Goal: Task Accomplishment & Management: Complete application form

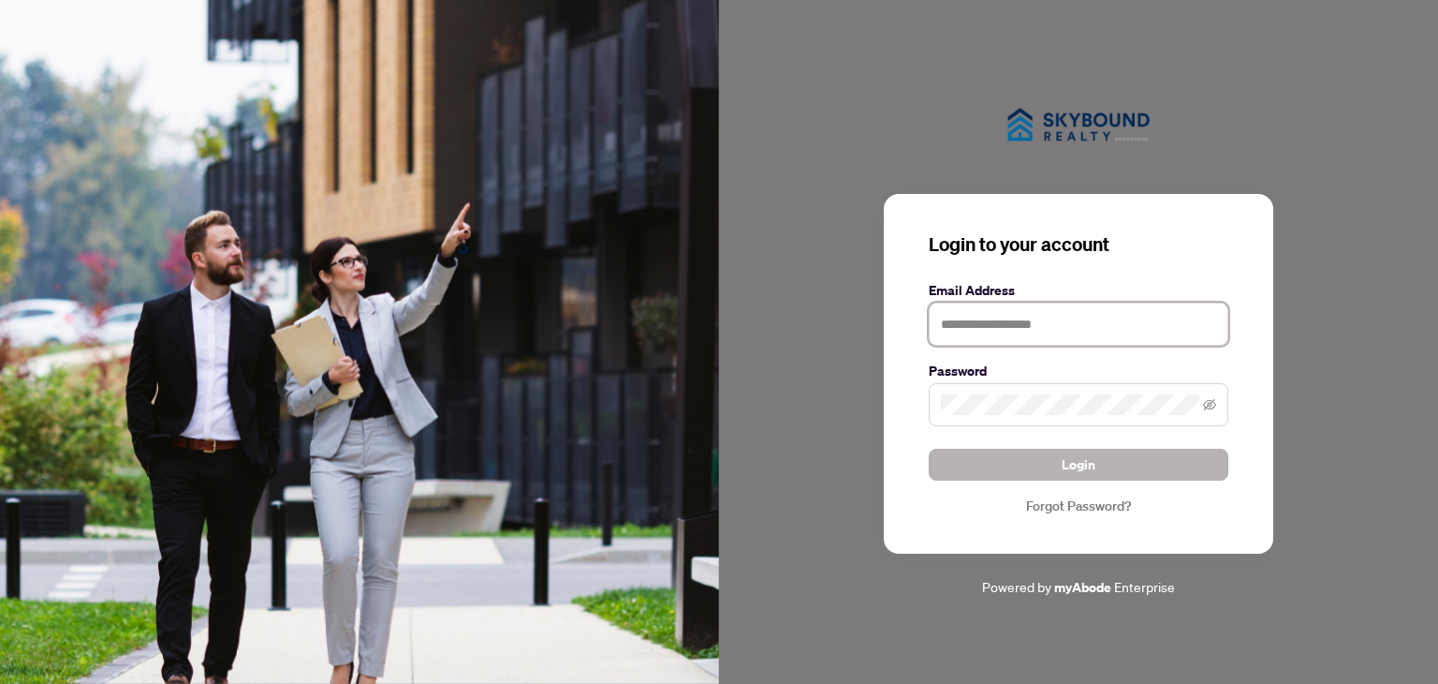
type input "**********"
click at [1075, 460] on span "Login" at bounding box center [1079, 464] width 34 height 30
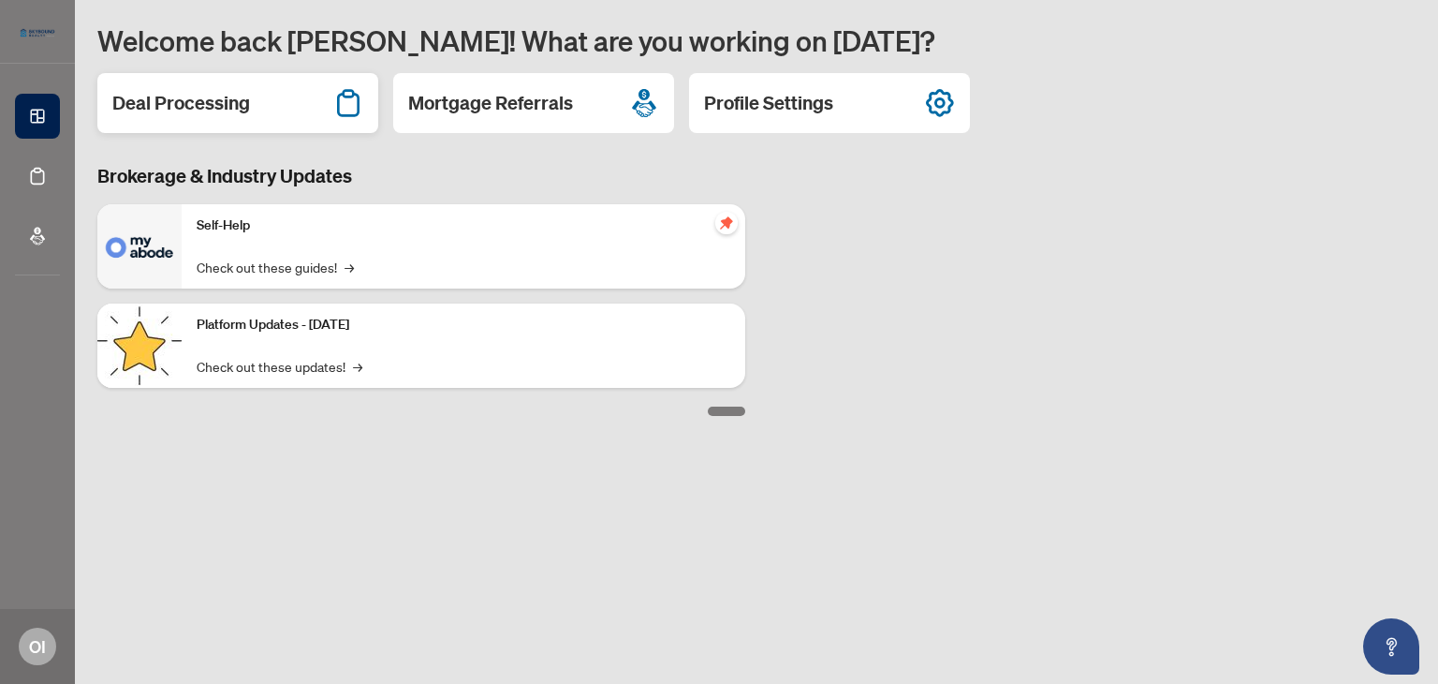
click at [236, 121] on div "Deal Processing" at bounding box center [237, 103] width 281 height 60
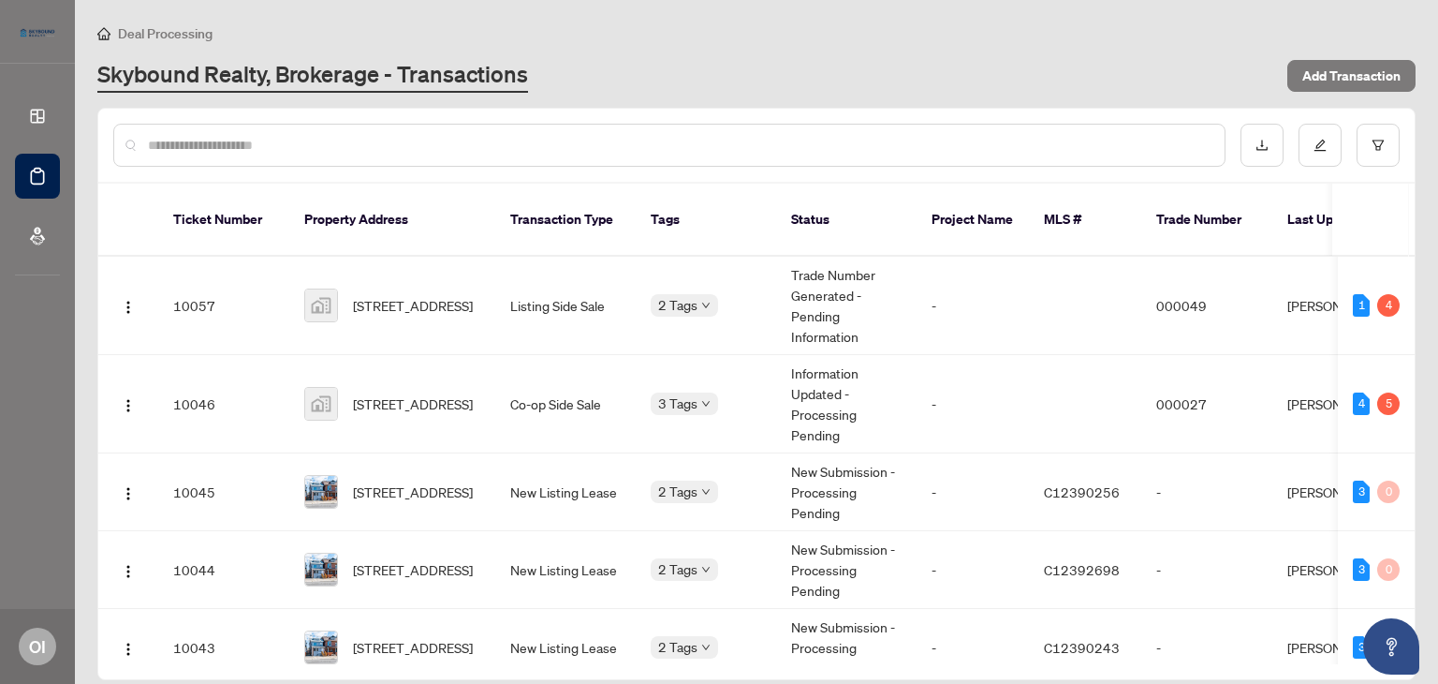
scroll to position [27, 0]
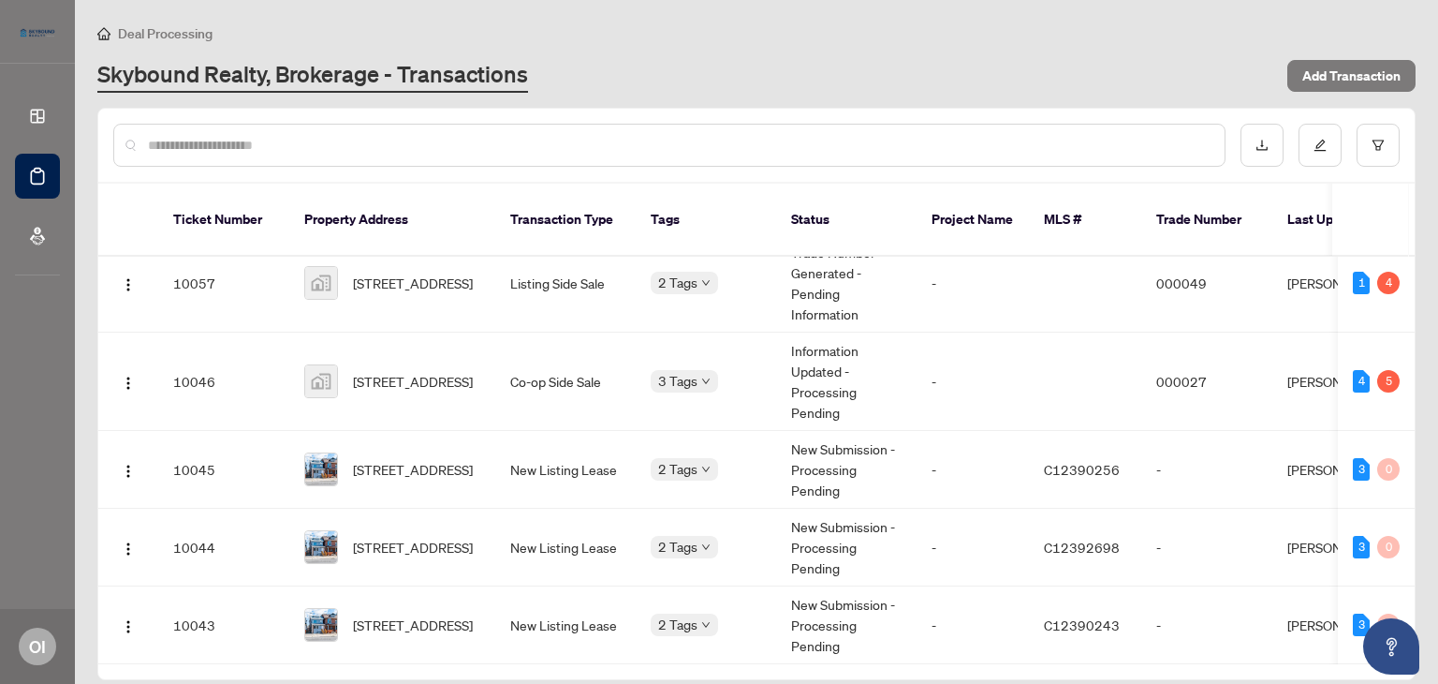
click at [517, 154] on input "text" at bounding box center [679, 145] width 1062 height 21
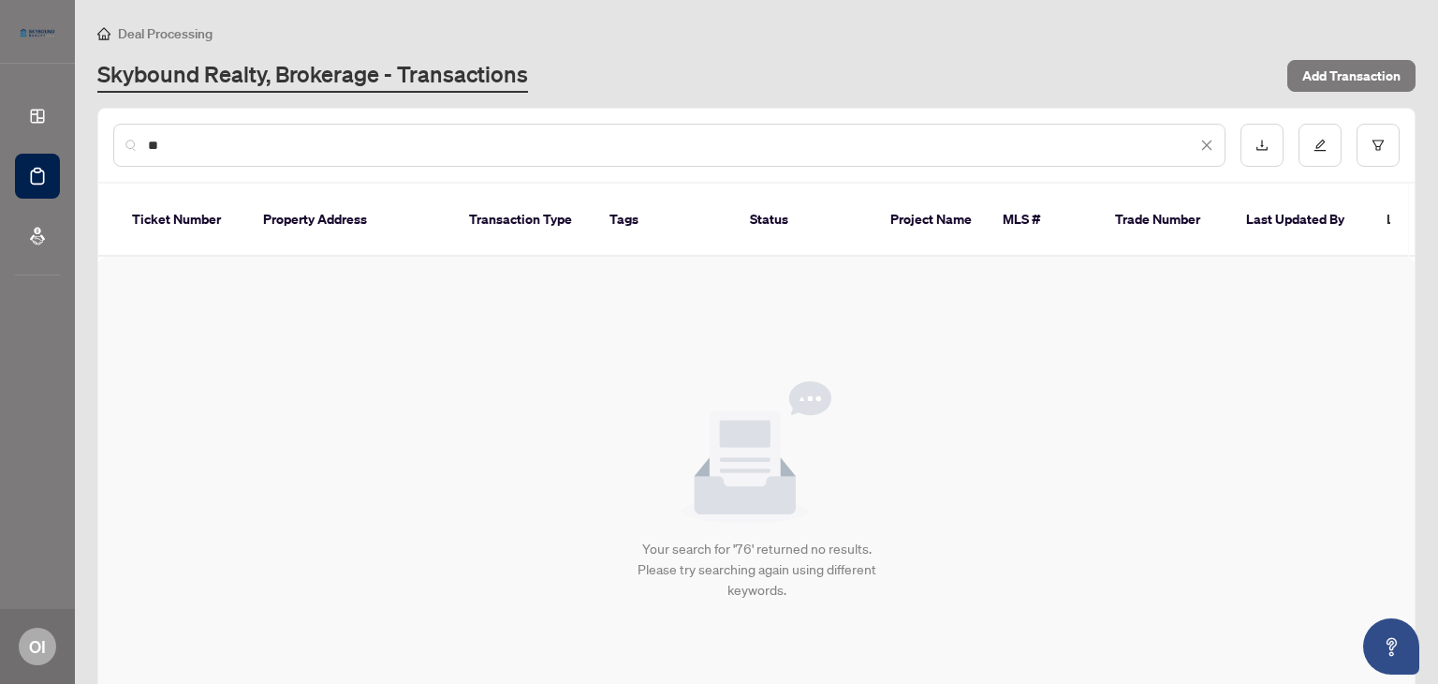
scroll to position [0, 0]
type input "*"
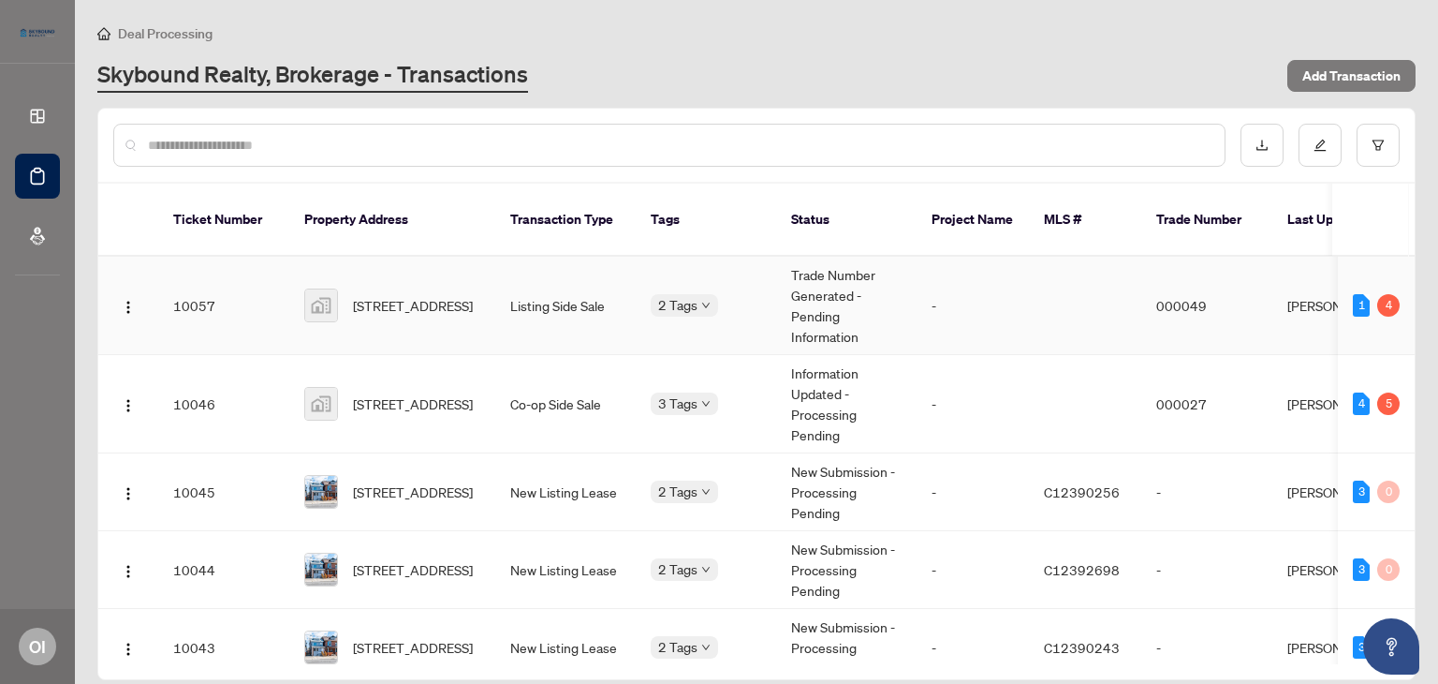
click at [599, 277] on td "Listing Side Sale" at bounding box center [565, 306] width 140 height 98
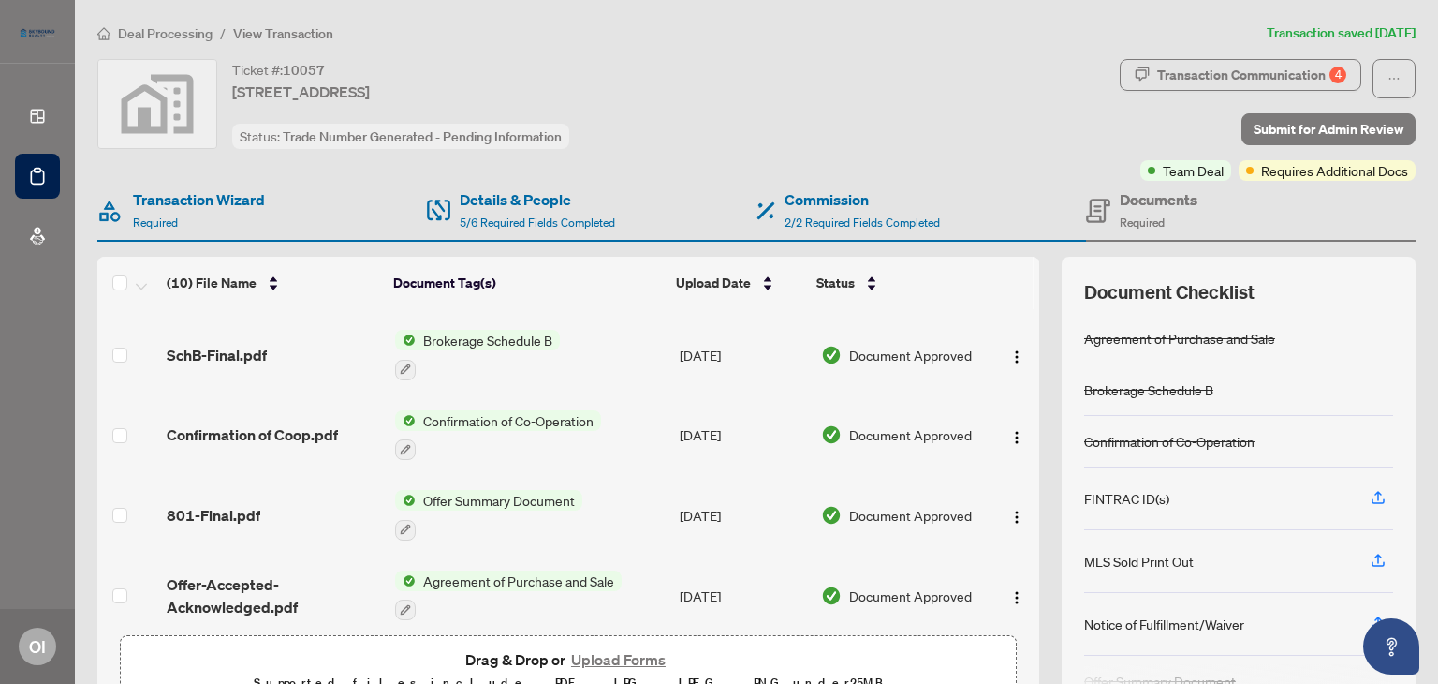
scroll to position [394, 0]
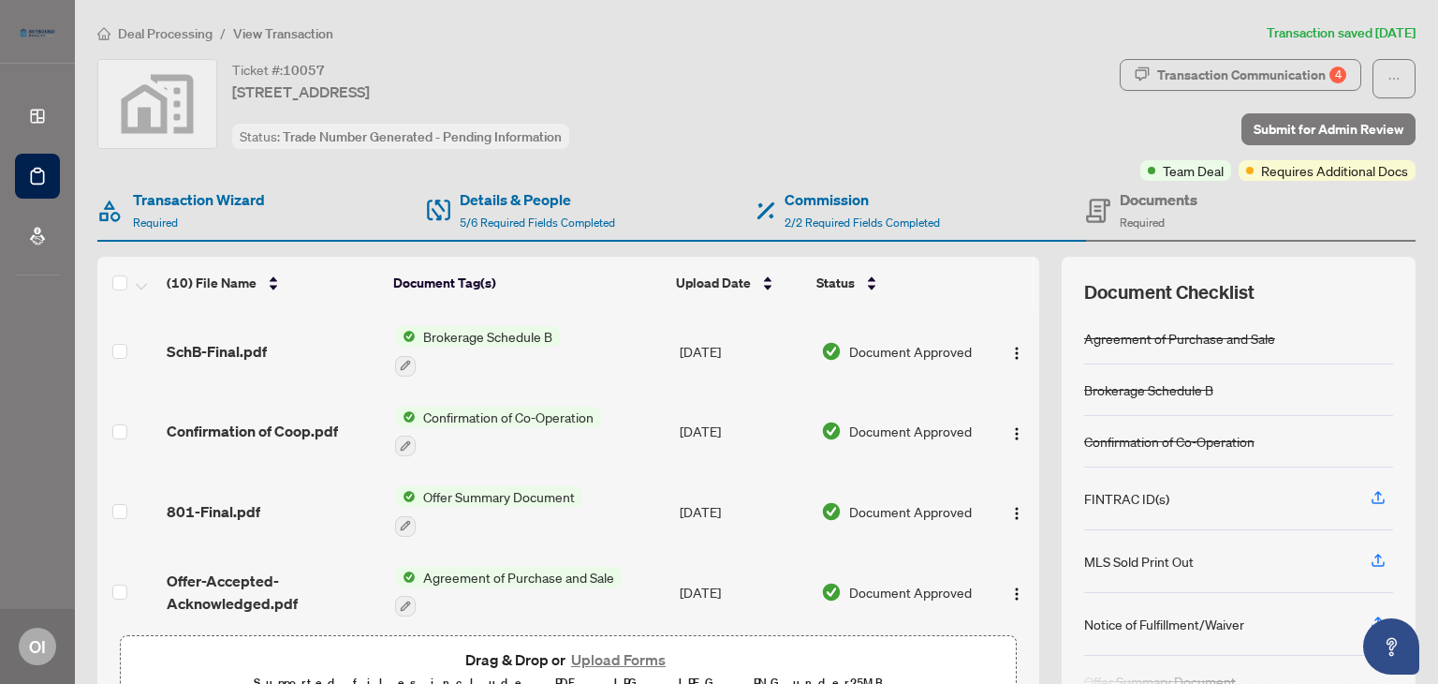
click at [626, 659] on button "Upload Forms" at bounding box center [619, 659] width 106 height 24
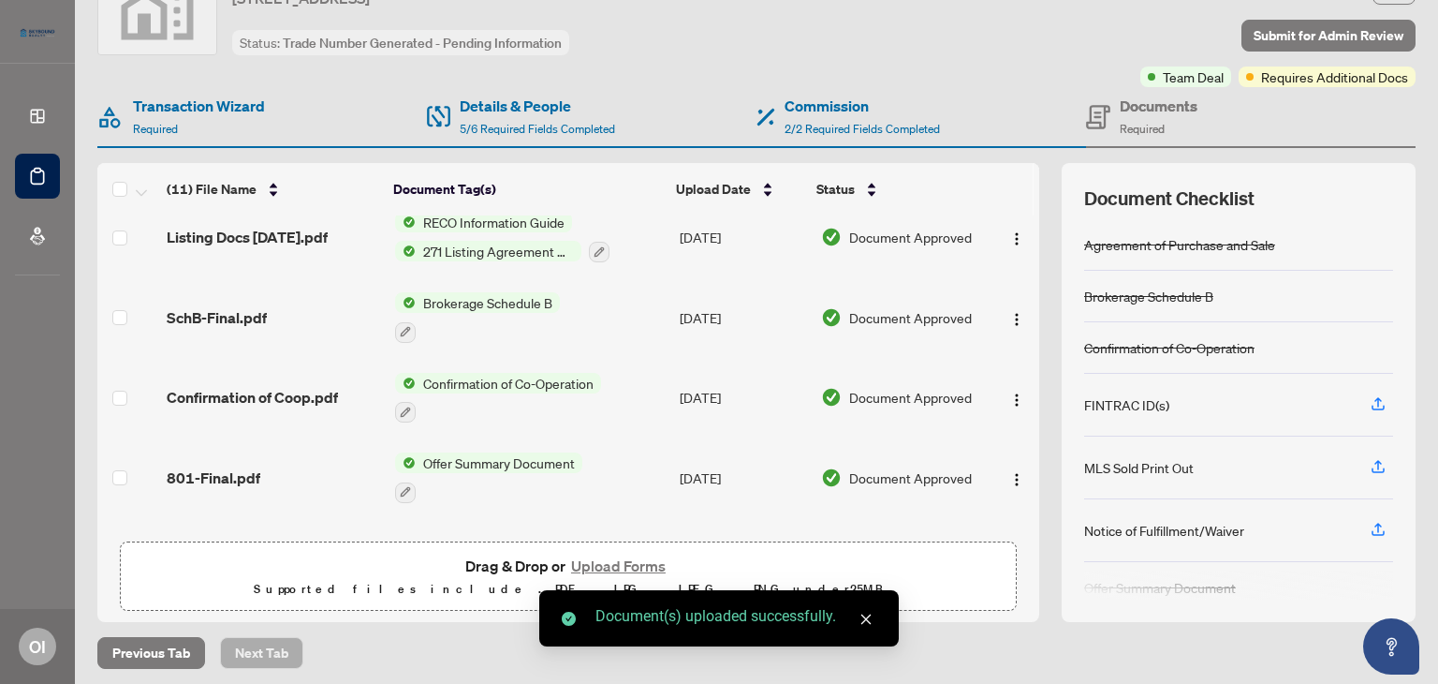
scroll to position [96, 0]
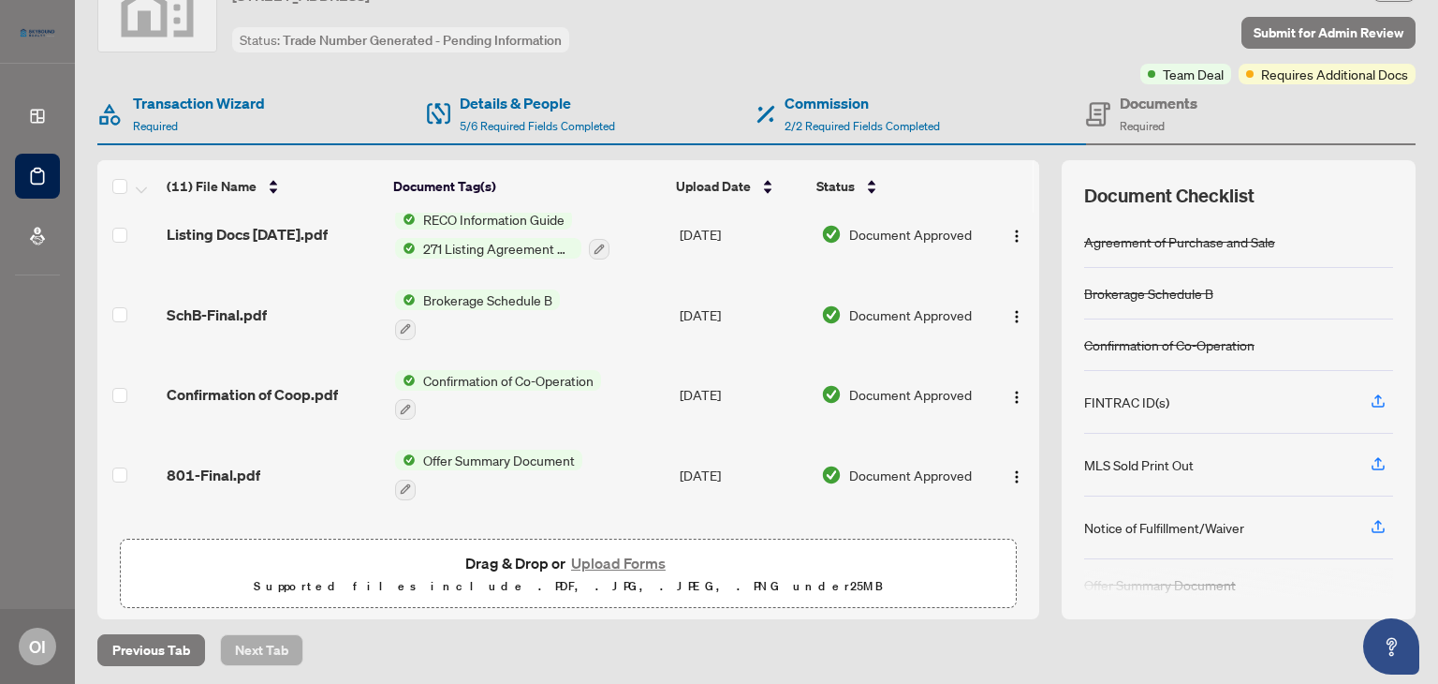
click at [599, 563] on button "Upload Forms" at bounding box center [619, 563] width 106 height 24
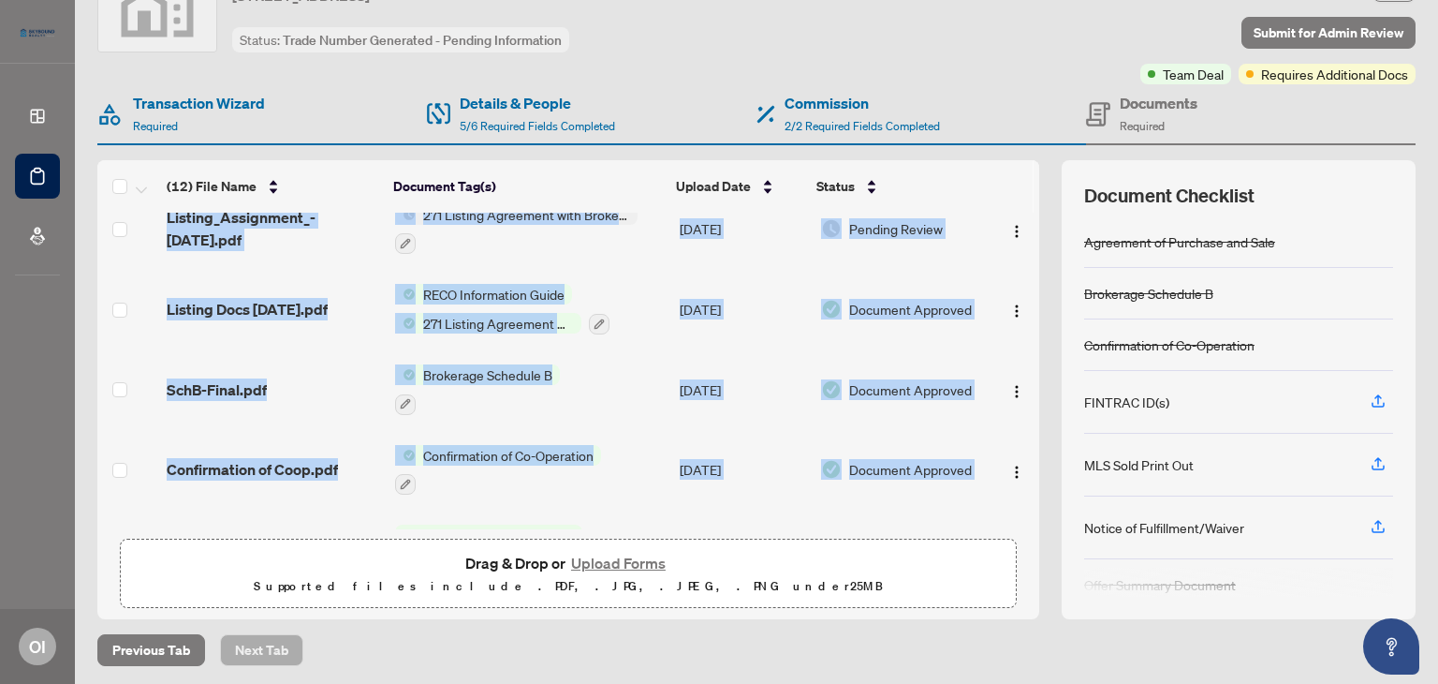
drag, startPoint x: 1019, startPoint y: 420, endPoint x: 1030, endPoint y: 335, distance: 85.0
click at [1030, 335] on div "(12) File Name Document Tag(s) Upload Date Status Amendment-Change Completion D…" at bounding box center [756, 389] width 1318 height 459
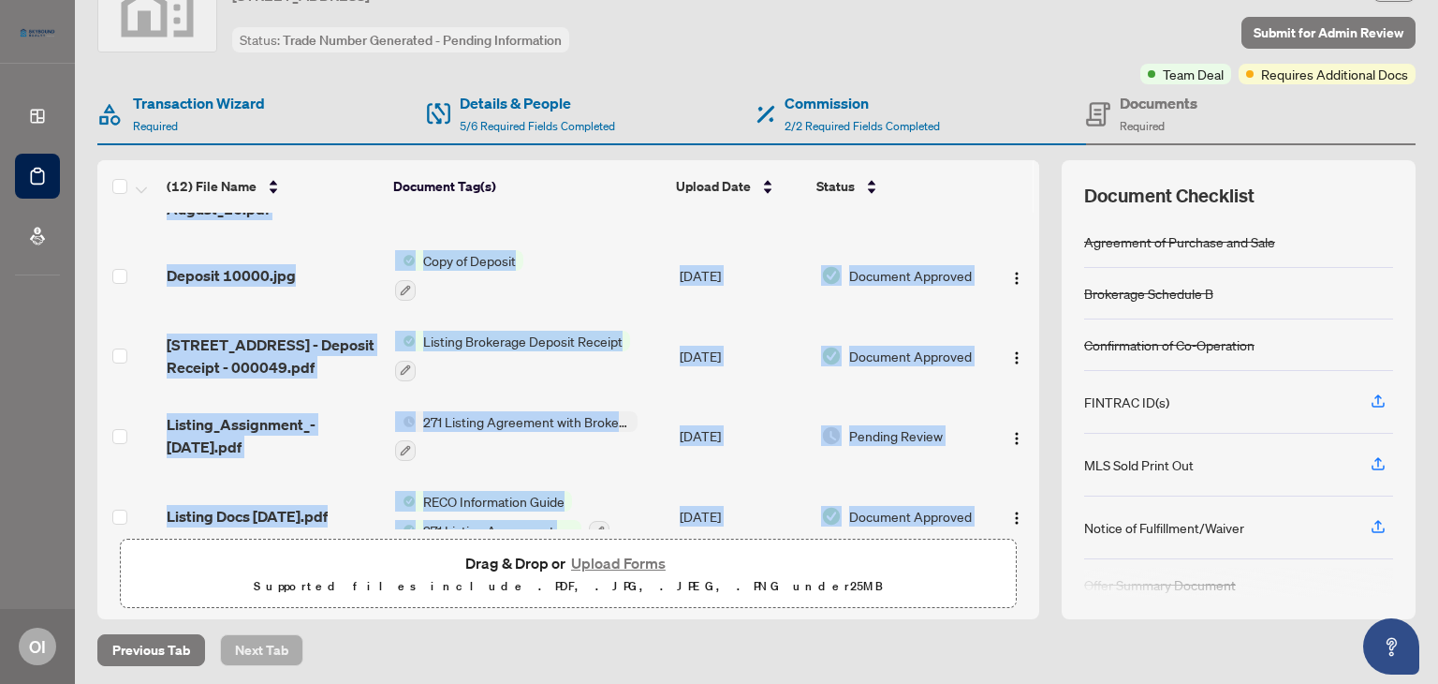
scroll to position [609, 0]
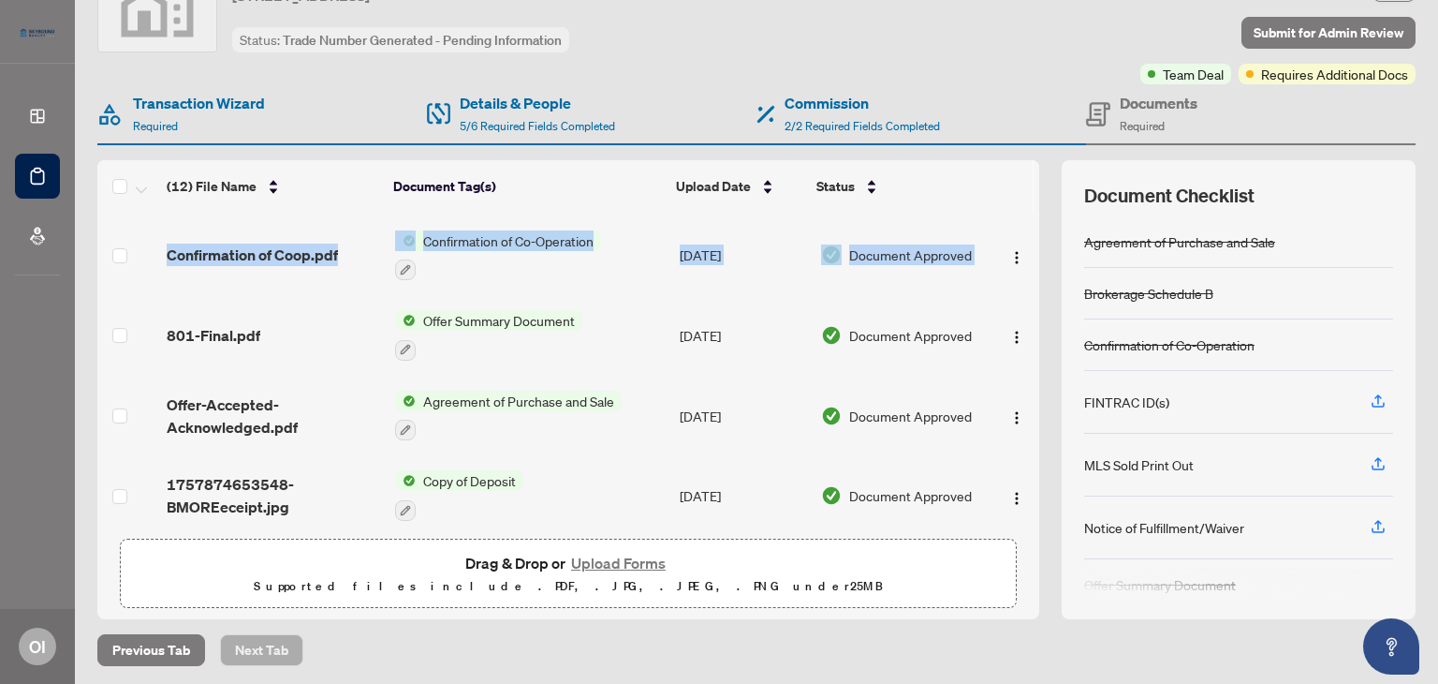
click at [605, 563] on button "Upload Forms" at bounding box center [619, 563] width 106 height 24
click at [614, 565] on button "Upload Forms" at bounding box center [619, 563] width 106 height 24
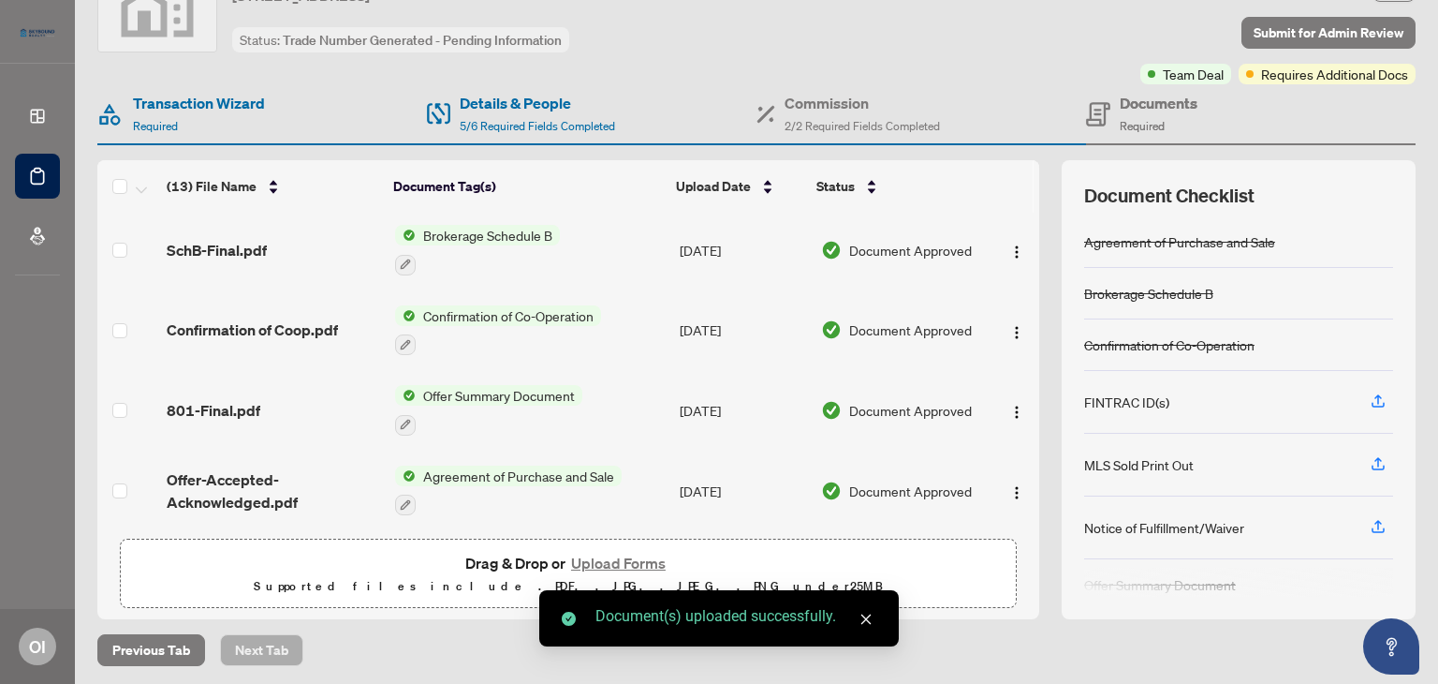
click at [976, 117] on div "Commission 2/2 Required Fields Completed" at bounding box center [922, 114] width 330 height 61
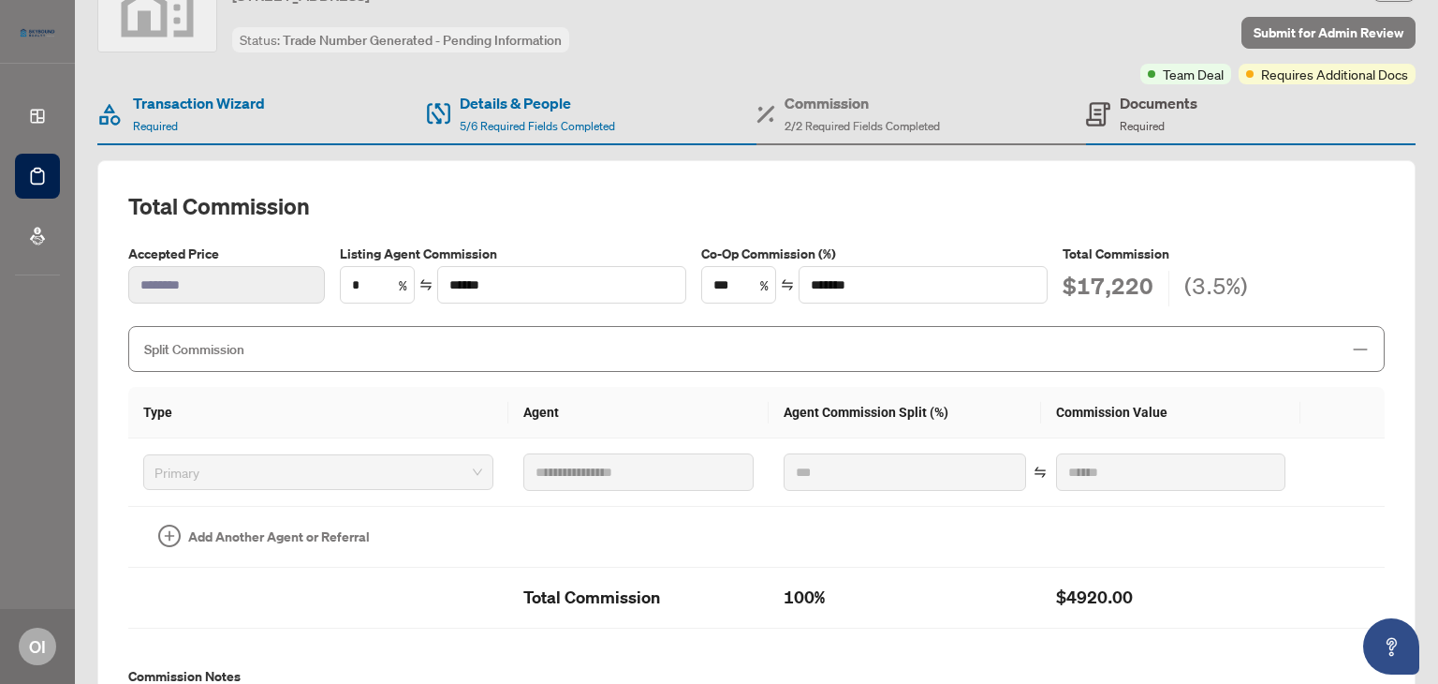
click at [1152, 119] on span "Required" at bounding box center [1142, 126] width 45 height 14
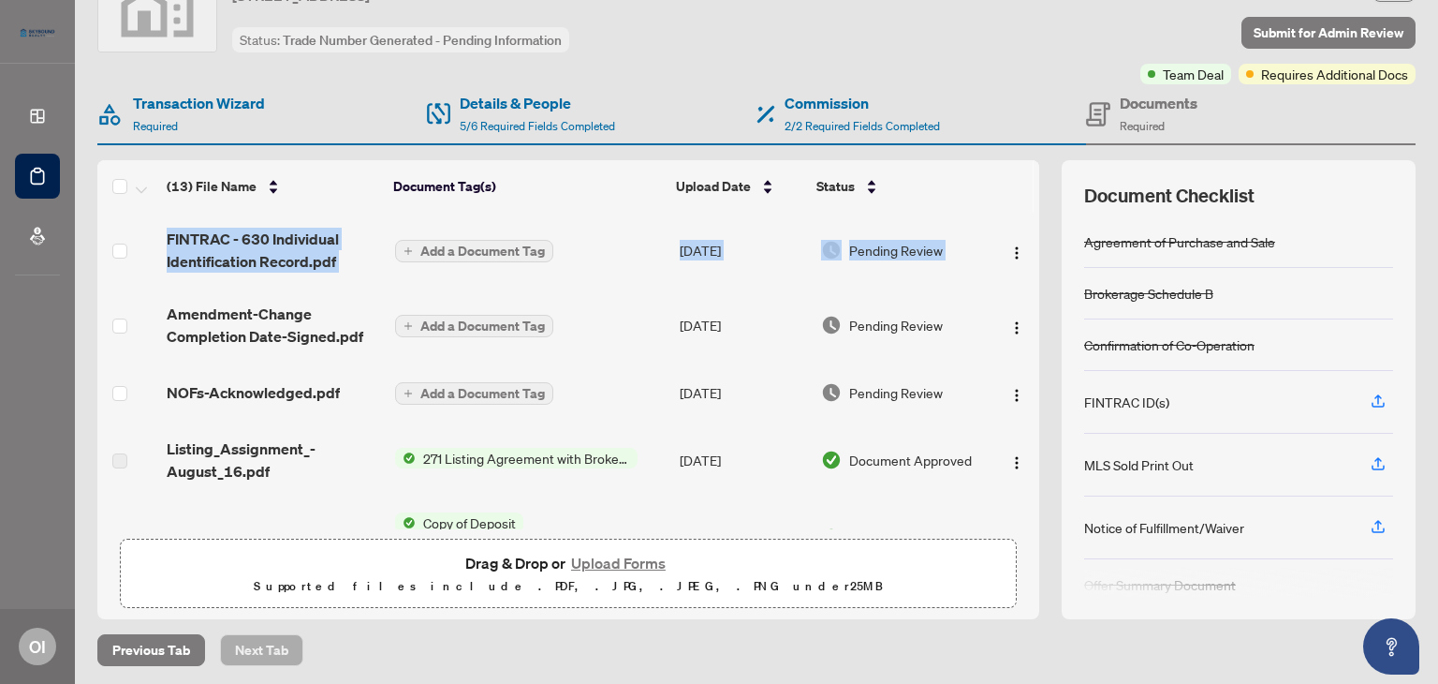
drag, startPoint x: 1019, startPoint y: 264, endPoint x: 1016, endPoint y: 199, distance: 64.7
click at [1016, 199] on div "(13) File Name Document Tag(s) Upload Date Status FINTRAC - 630 Individual Iden…" at bounding box center [568, 344] width 942 height 369
click at [628, 569] on button "Upload Forms" at bounding box center [619, 563] width 106 height 24
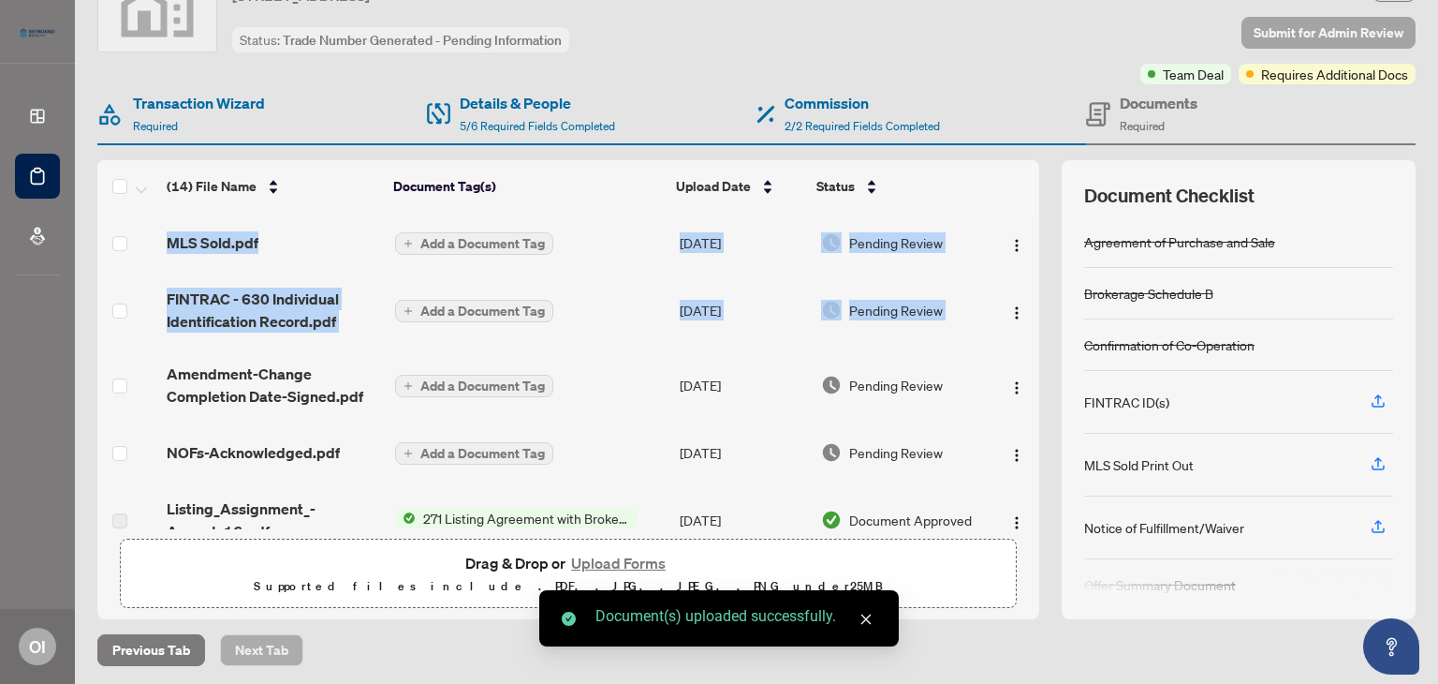
click at [1340, 23] on span "Submit for Admin Review" at bounding box center [1329, 33] width 150 height 30
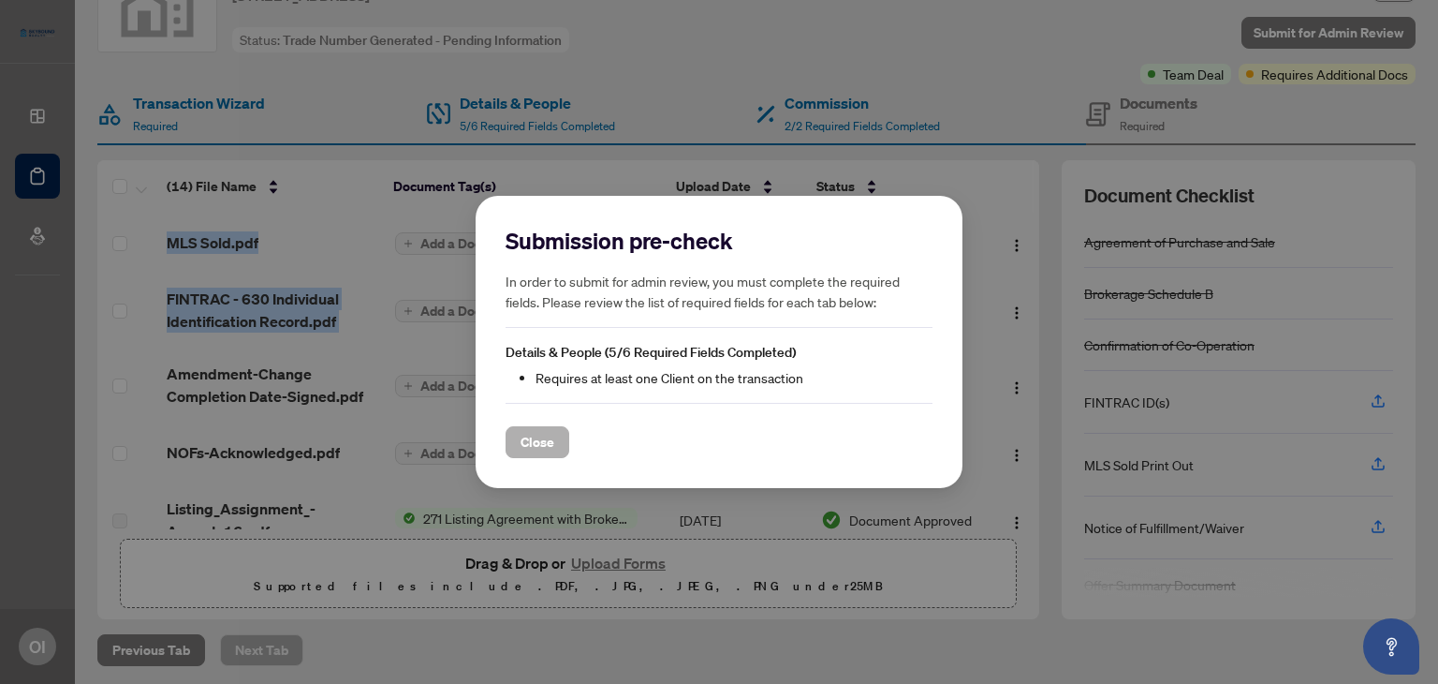
click at [558, 445] on button "Close" at bounding box center [538, 442] width 64 height 32
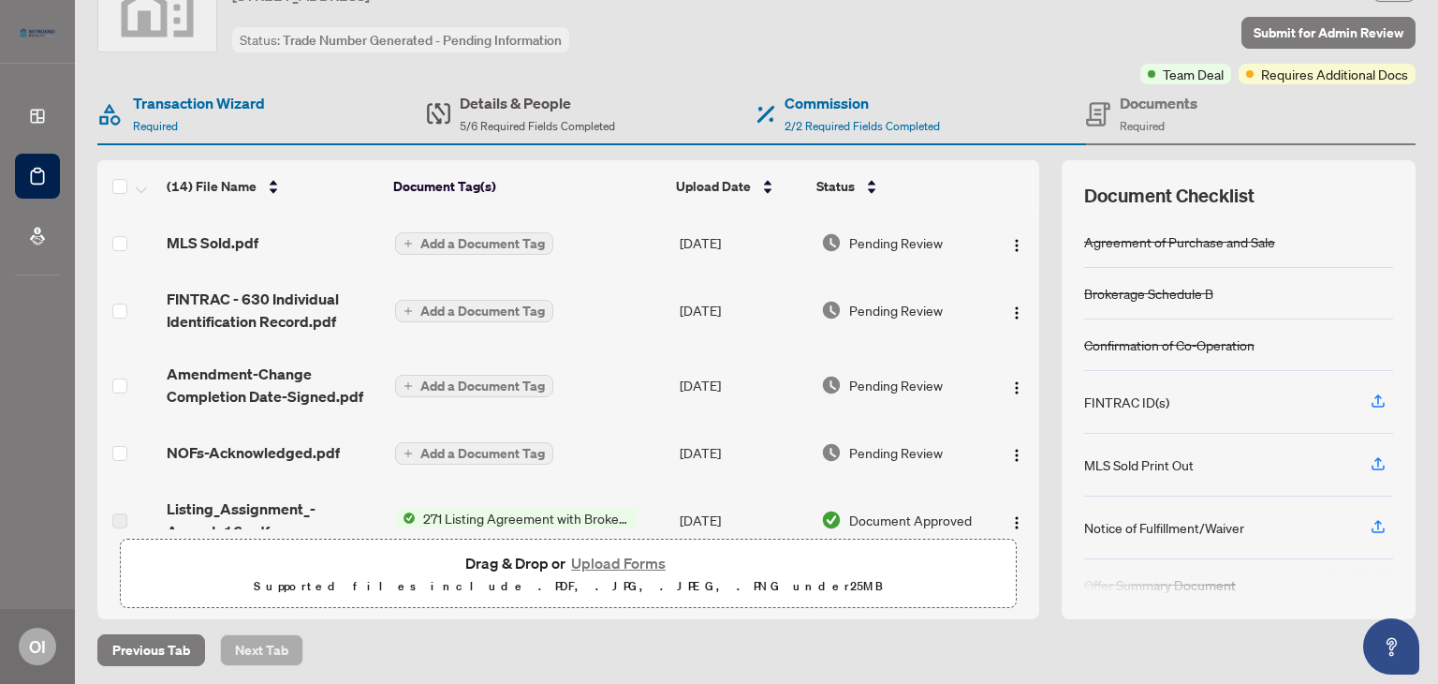
click at [567, 111] on h4 "Details & People" at bounding box center [537, 103] width 155 height 22
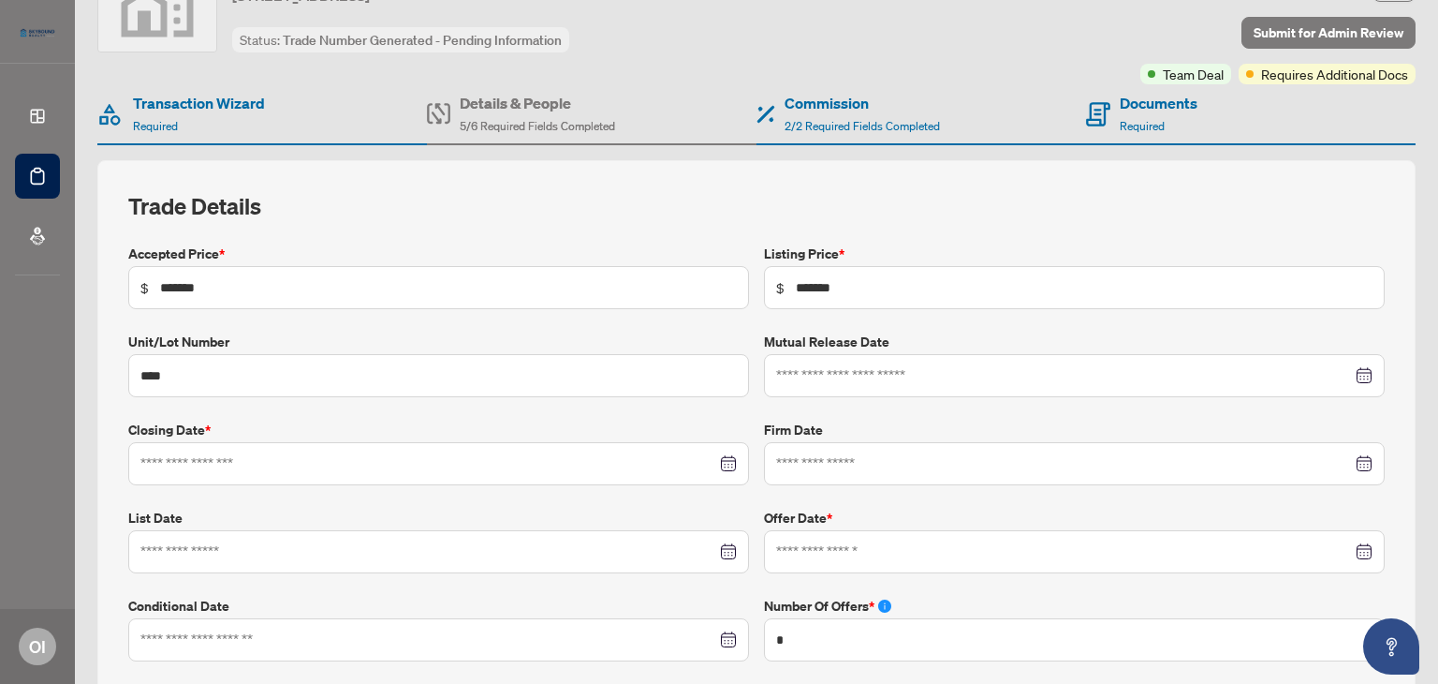
type input "**********"
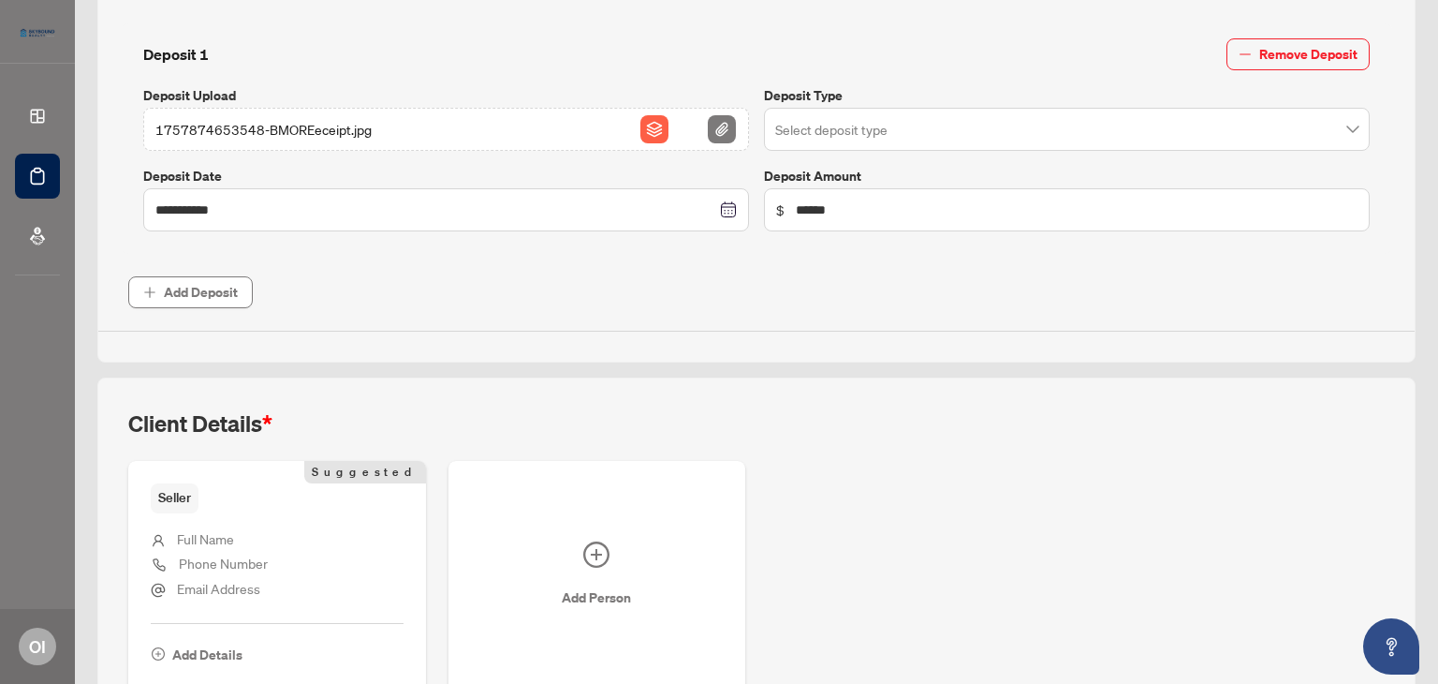
scroll to position [891, 0]
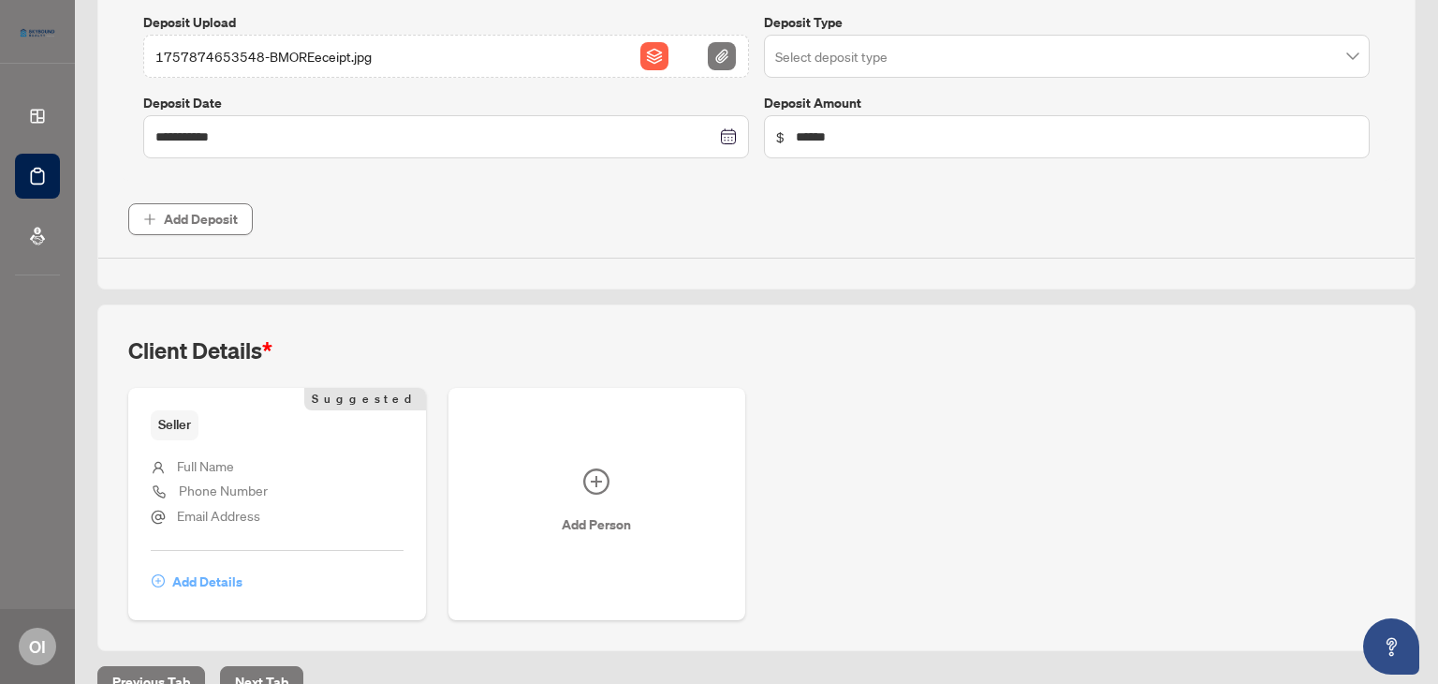
click at [193, 575] on span "Add Details" at bounding box center [207, 582] width 70 height 30
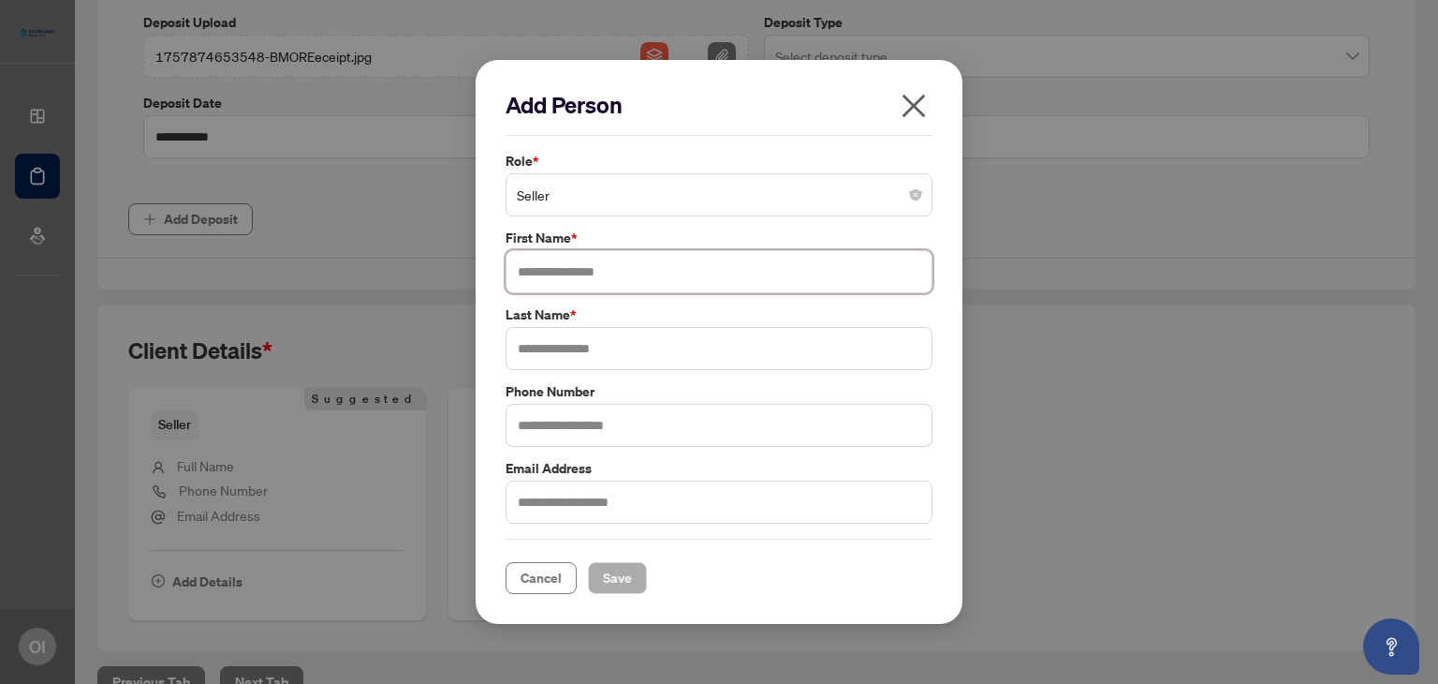
click at [611, 265] on input "text" at bounding box center [719, 271] width 427 height 43
type input "*****"
click at [618, 338] on input "text" at bounding box center [719, 348] width 427 height 43
type input "*****"
click at [633, 586] on button "Save" at bounding box center [617, 578] width 59 height 32
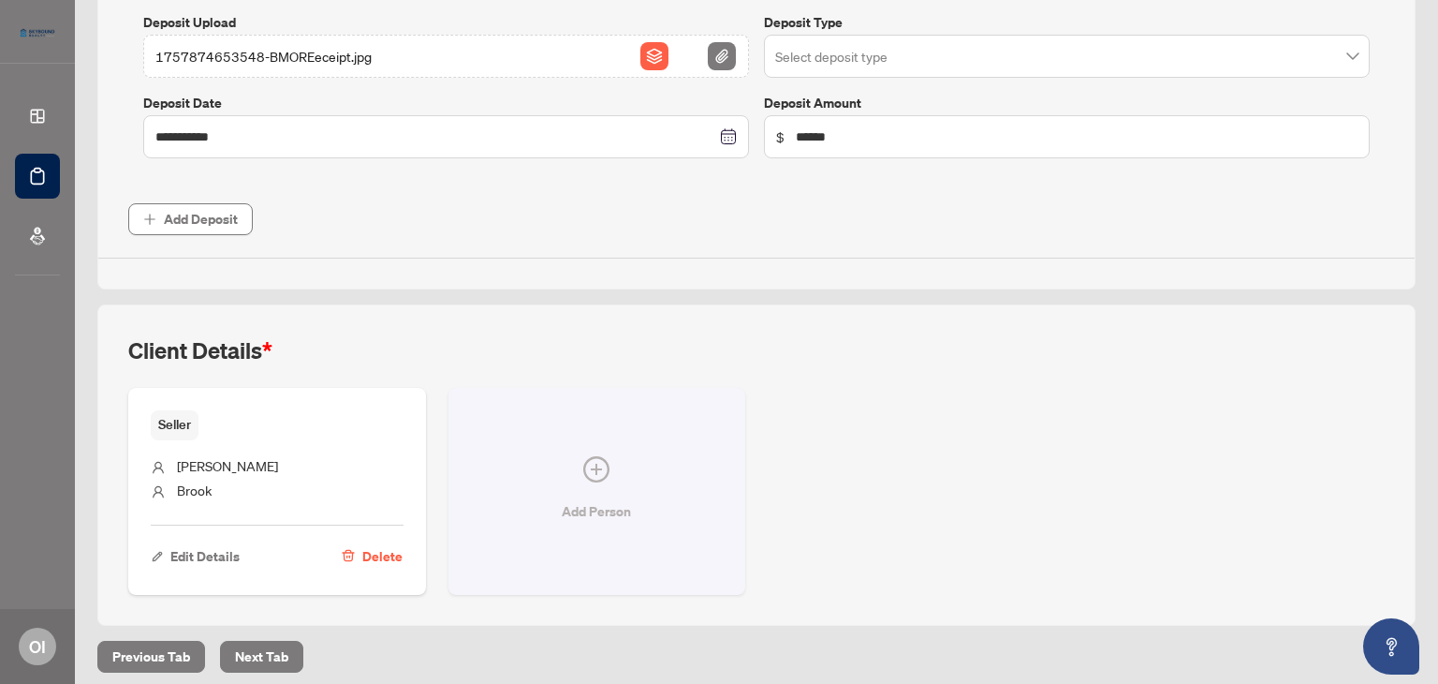
click at [601, 472] on icon "plus-circle" at bounding box center [596, 469] width 26 height 26
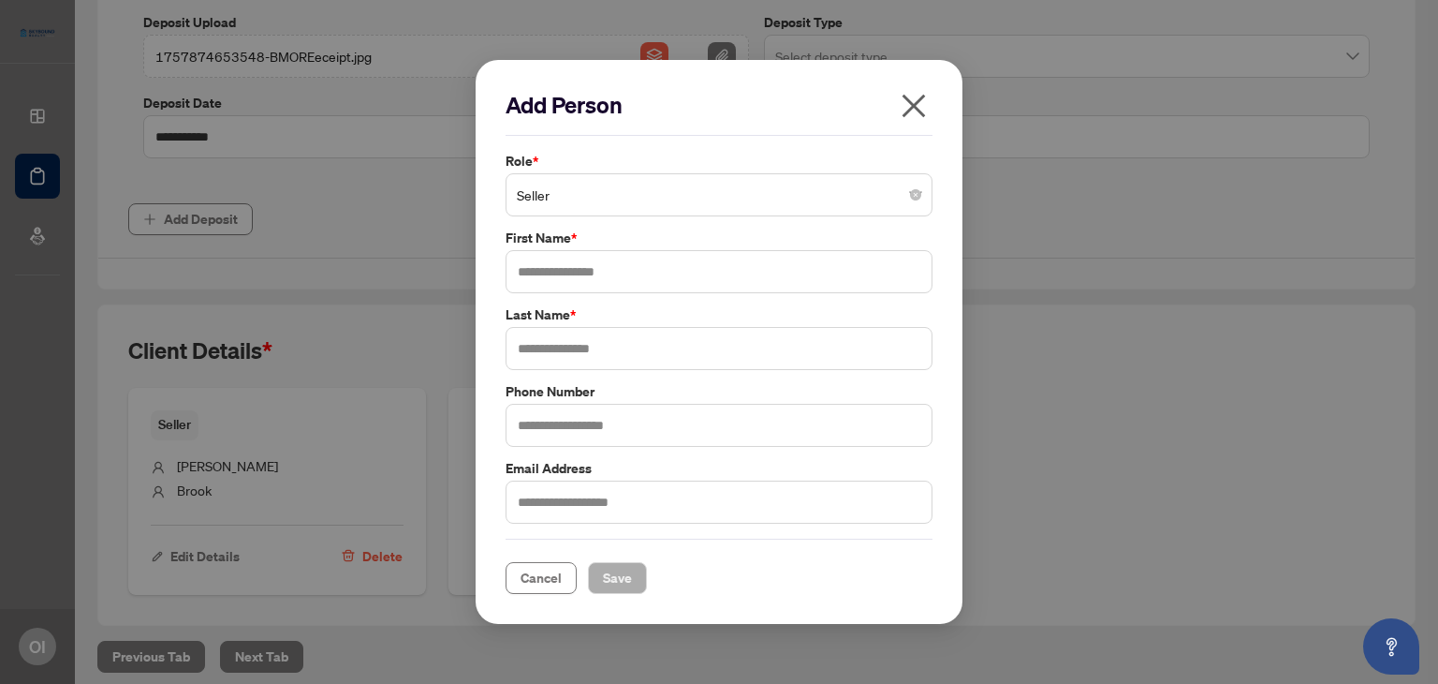
click at [884, 217] on input "search" at bounding box center [711, 197] width 388 height 41
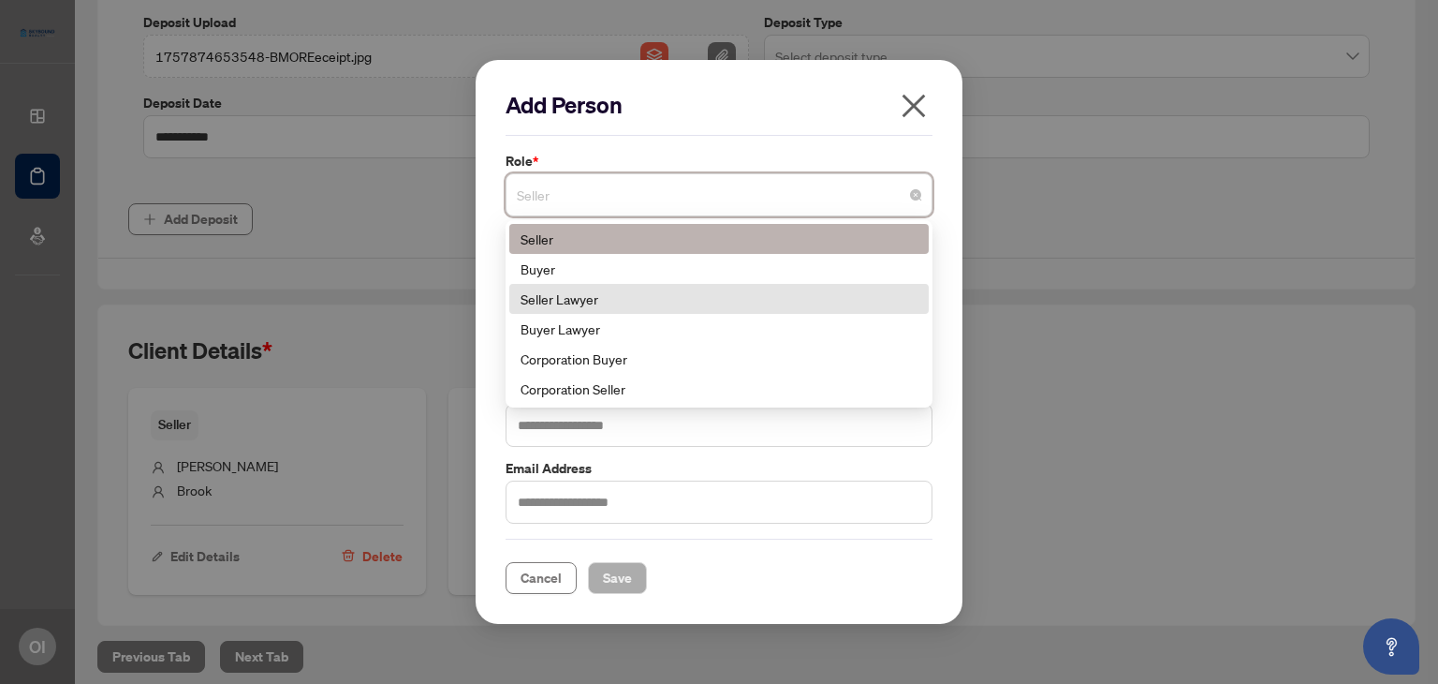
click at [719, 305] on div "Seller Lawyer" at bounding box center [719, 298] width 397 height 21
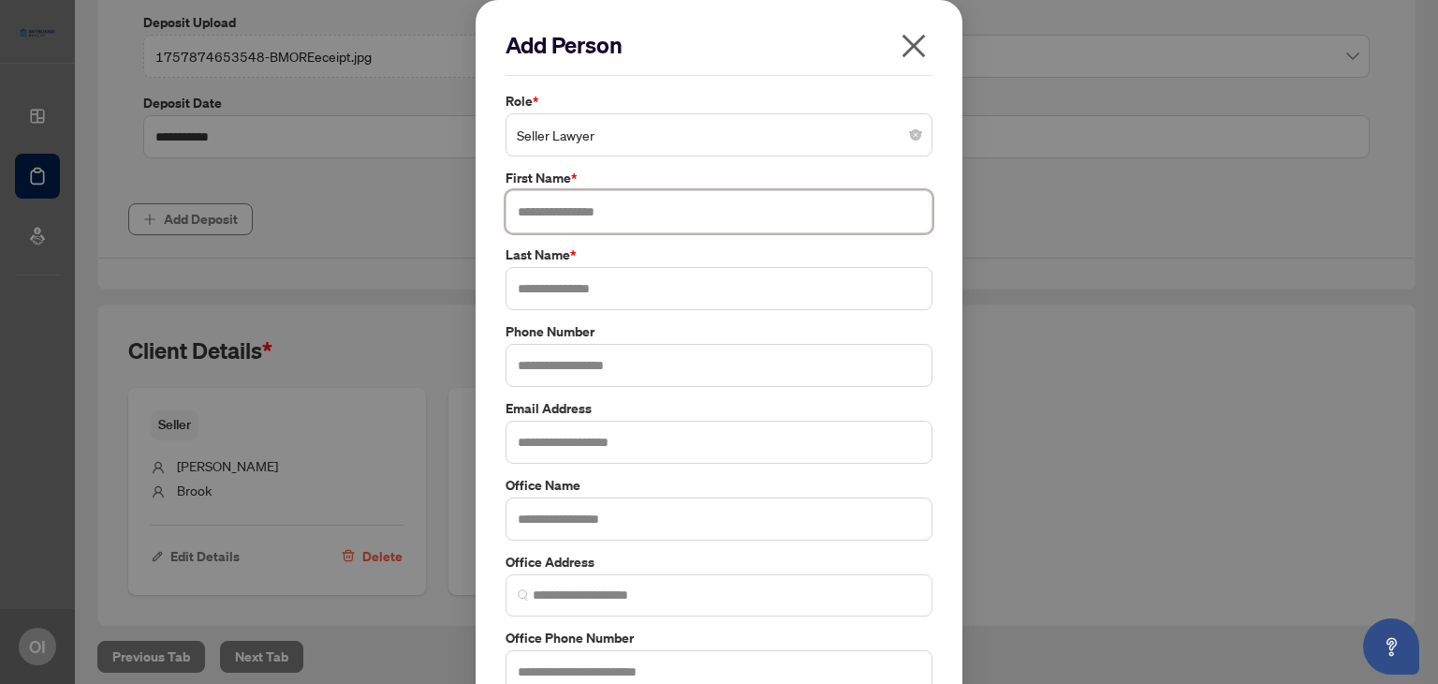
click at [682, 197] on input "text" at bounding box center [719, 211] width 427 height 43
type input "****"
click at [664, 286] on input "text" at bounding box center [719, 288] width 427 height 43
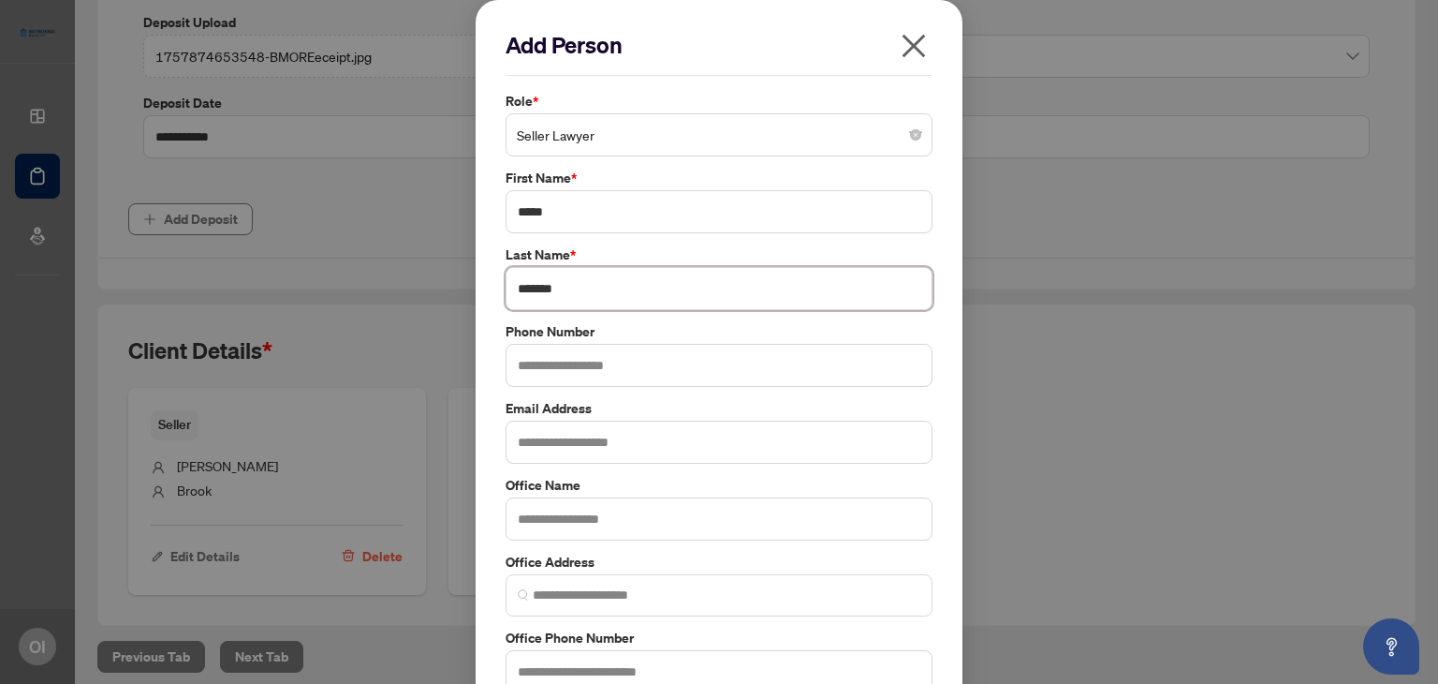
type input "*******"
click at [652, 364] on input "text" at bounding box center [719, 365] width 427 height 43
type input "**********"
click at [734, 520] on input "text" at bounding box center [719, 518] width 427 height 43
type input "**********"
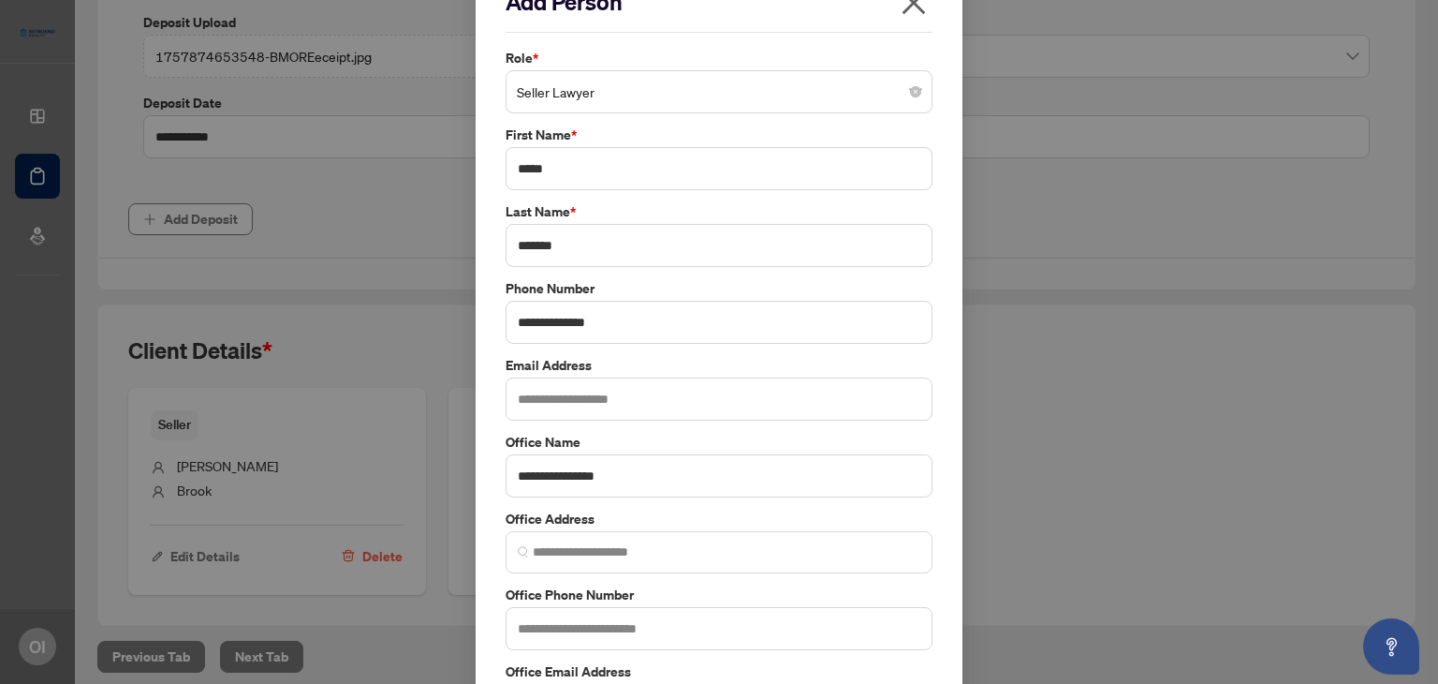
scroll to position [72, 0]
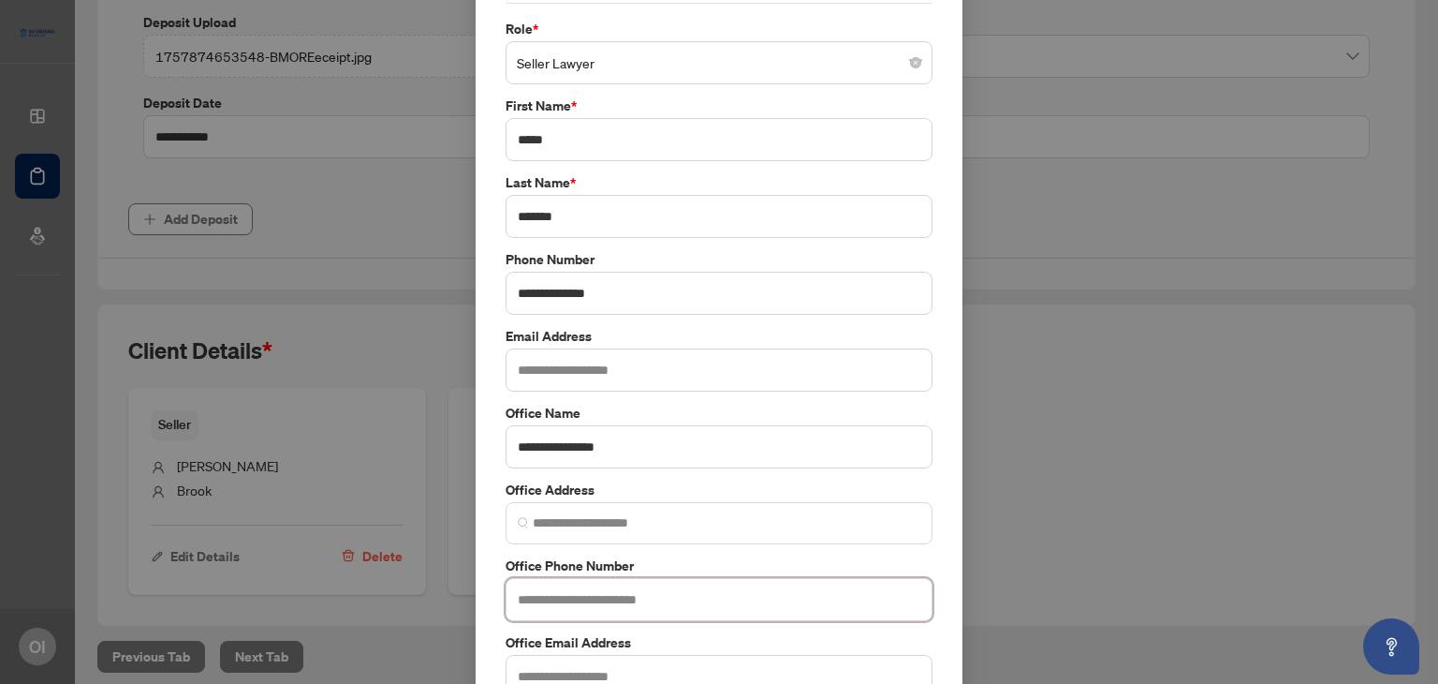
click at [633, 602] on input "text" at bounding box center [719, 599] width 427 height 43
type input "**********"
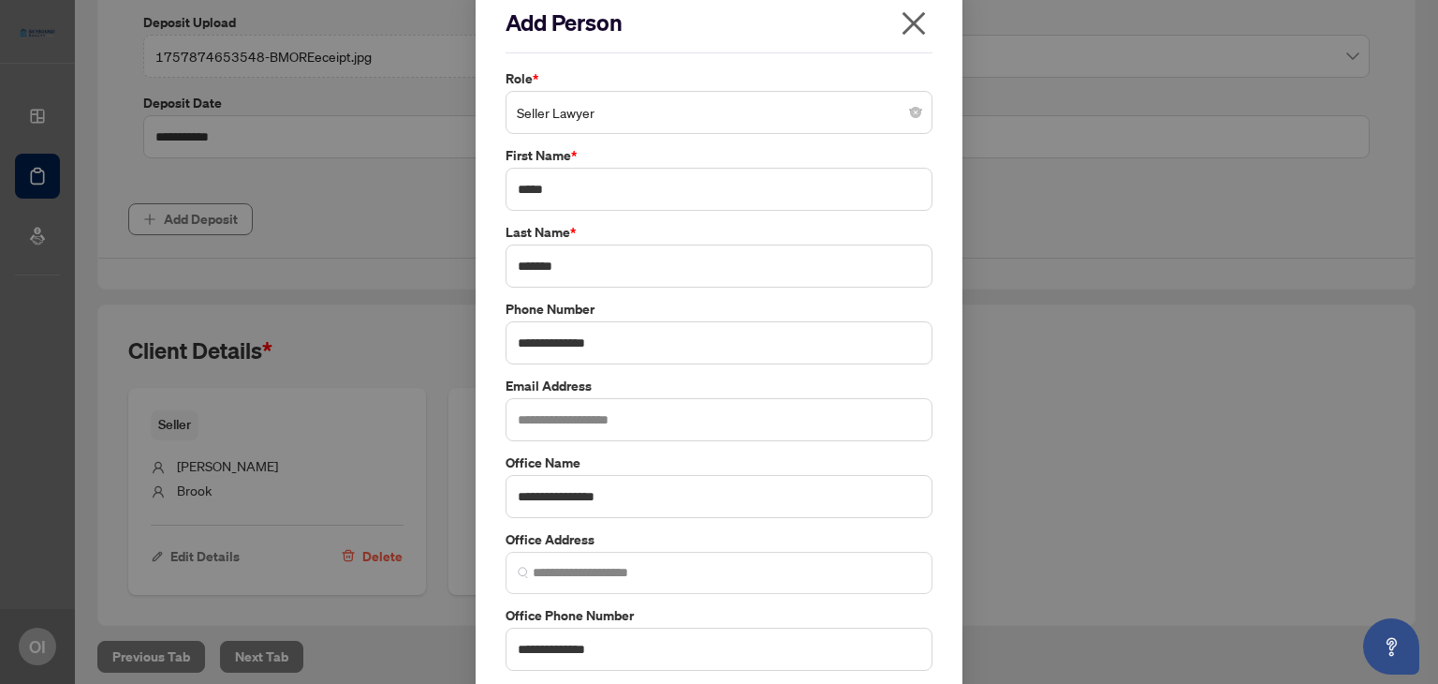
scroll to position [183, 0]
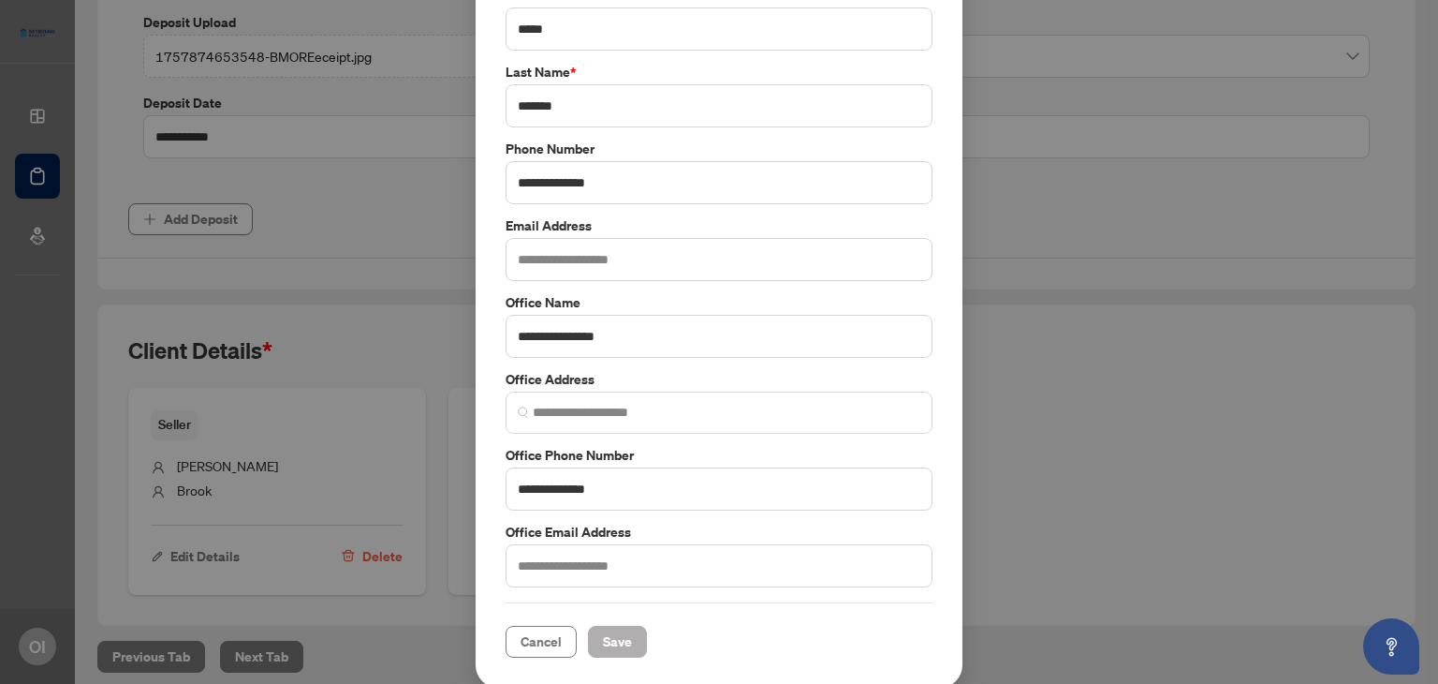
click at [622, 634] on span "Save" at bounding box center [617, 641] width 29 height 30
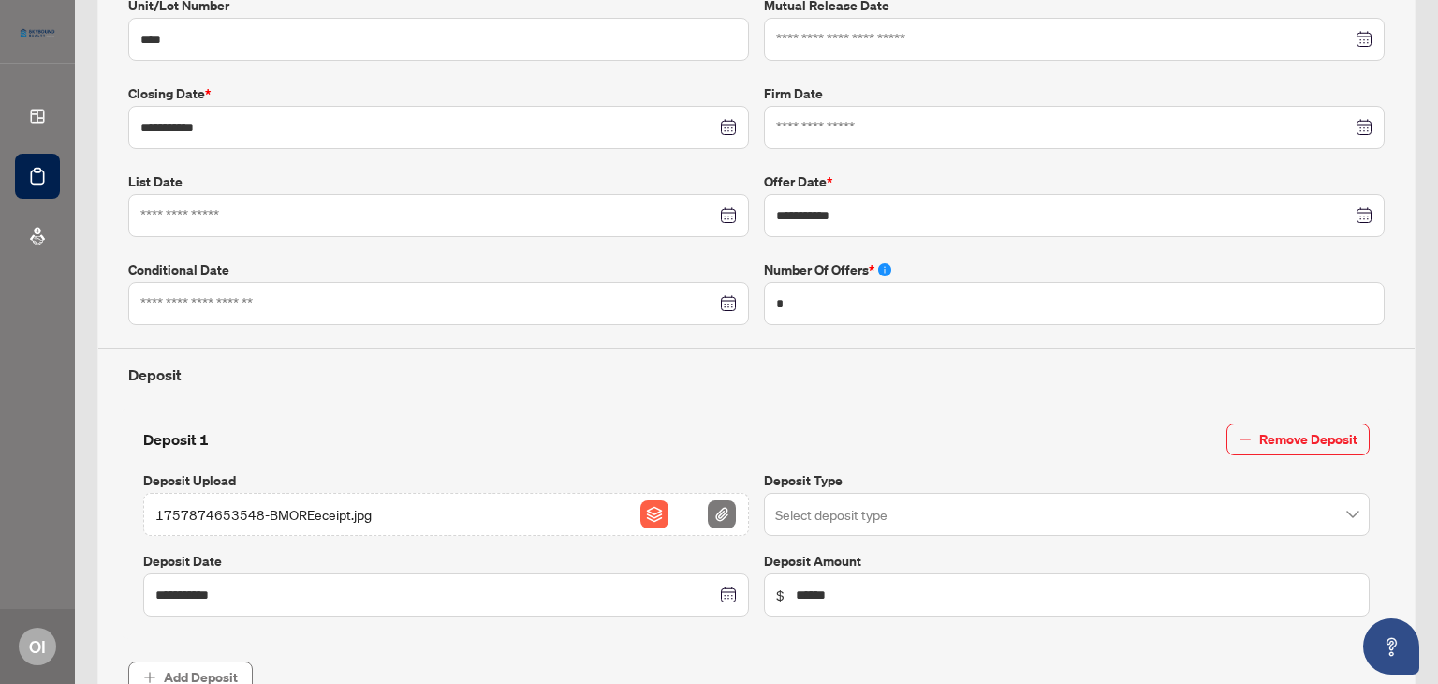
scroll to position [26, 0]
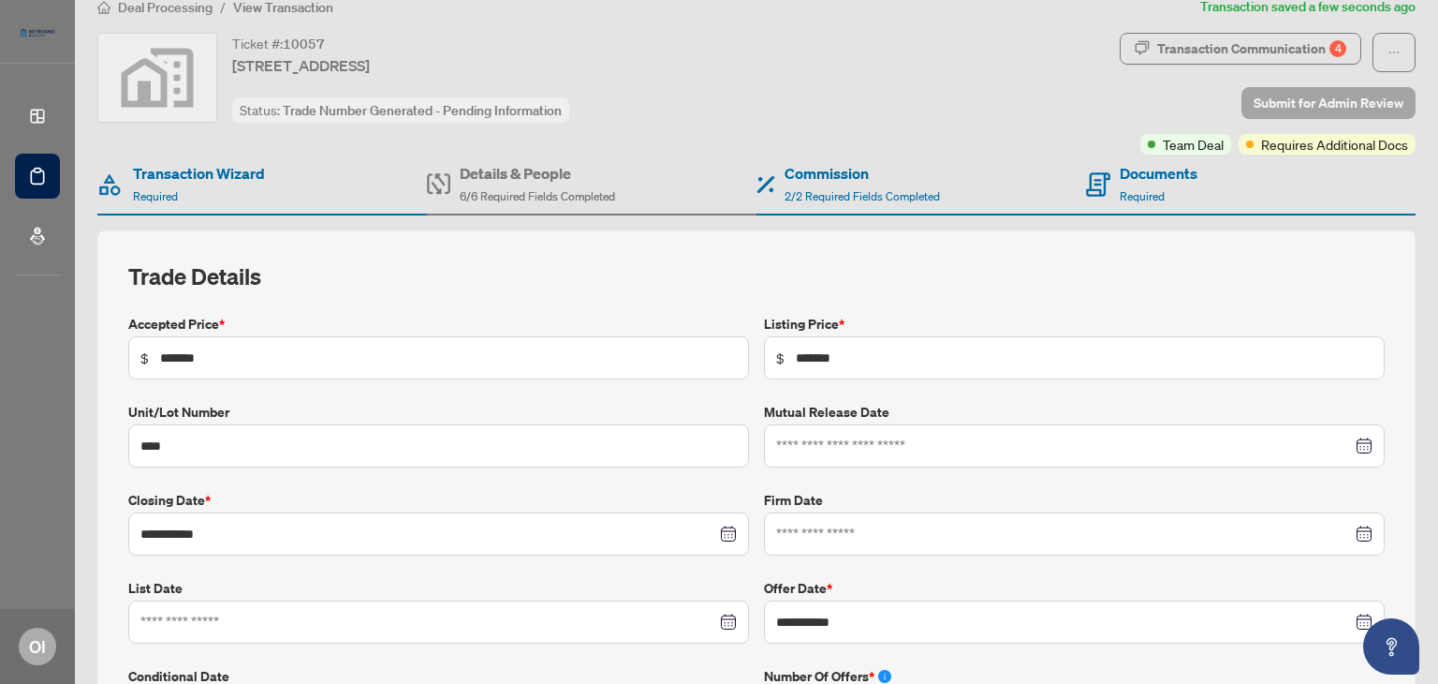
click at [1322, 102] on span "Submit for Admin Review" at bounding box center [1329, 103] width 150 height 30
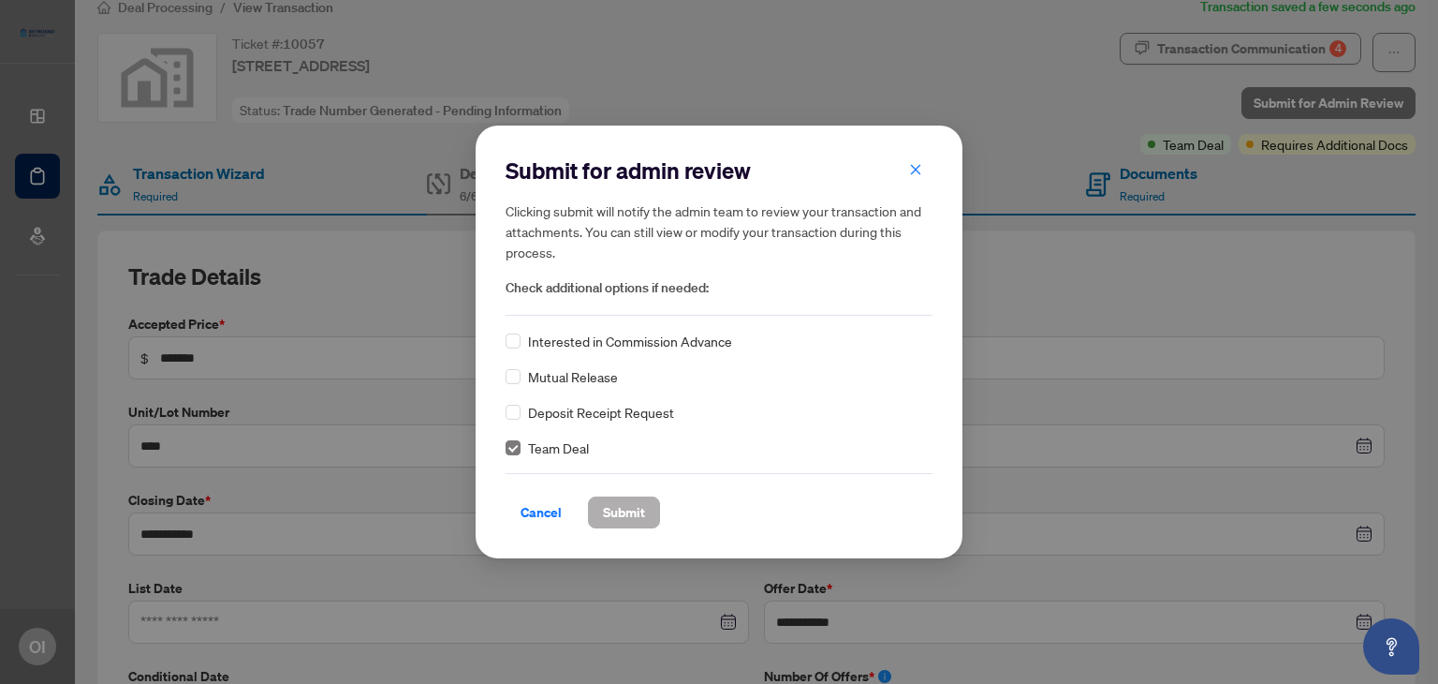
click at [624, 514] on span "Submit" at bounding box center [624, 512] width 42 height 30
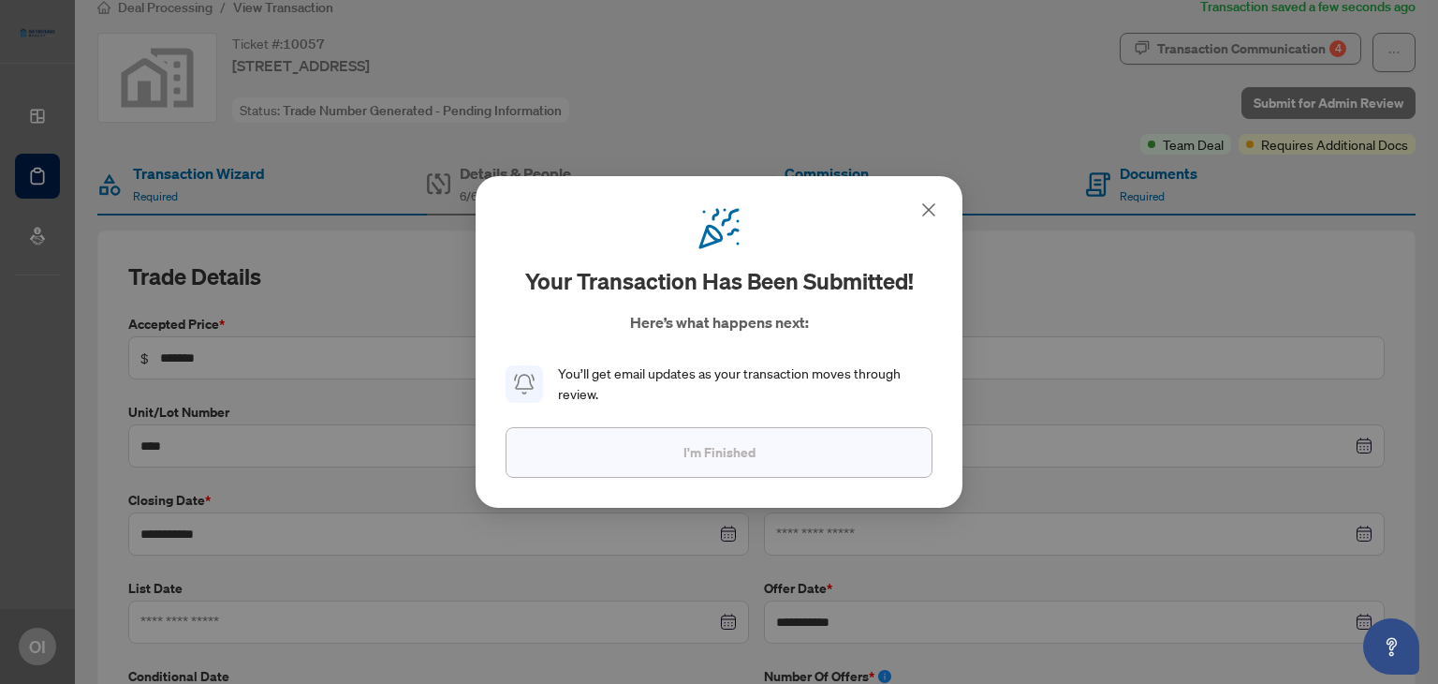
click at [854, 458] on button "I'm Finished" at bounding box center [719, 452] width 427 height 51
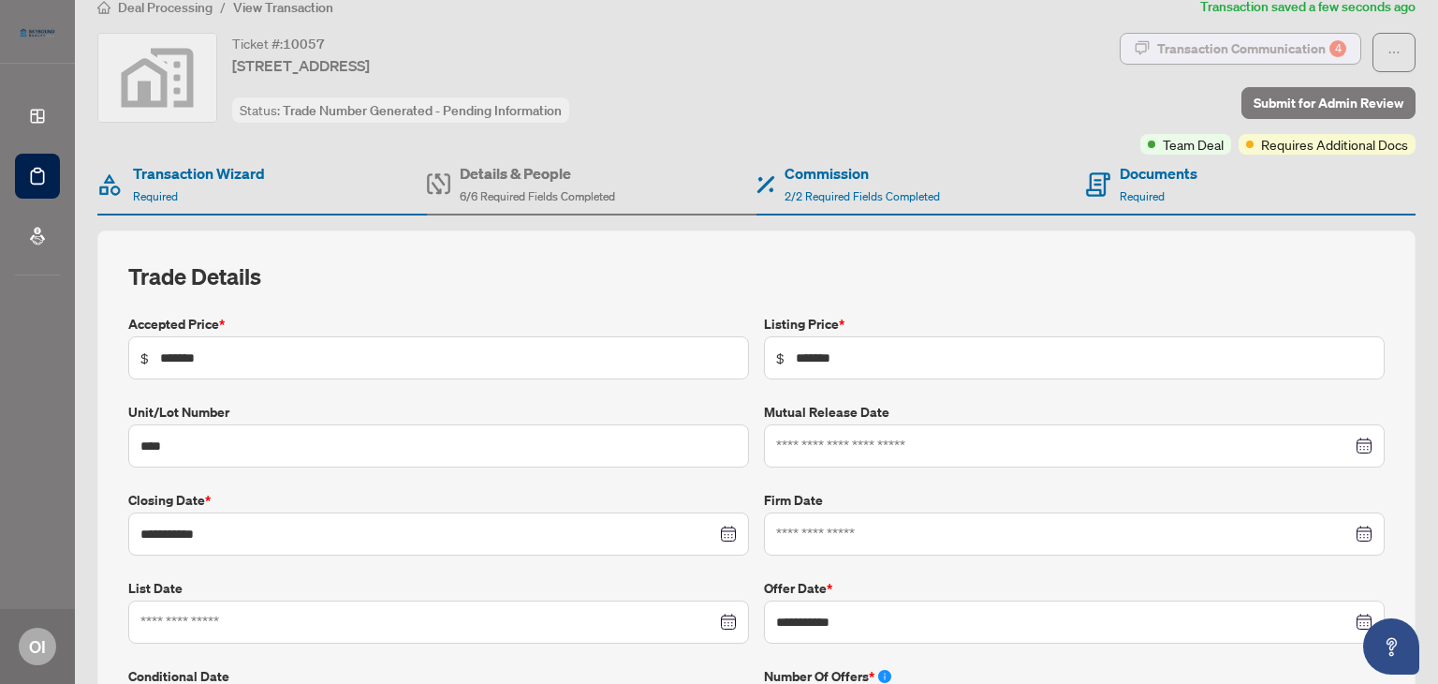
click at [1275, 48] on div "Transaction Communication 4" at bounding box center [1251, 49] width 189 height 30
type textarea "**********"
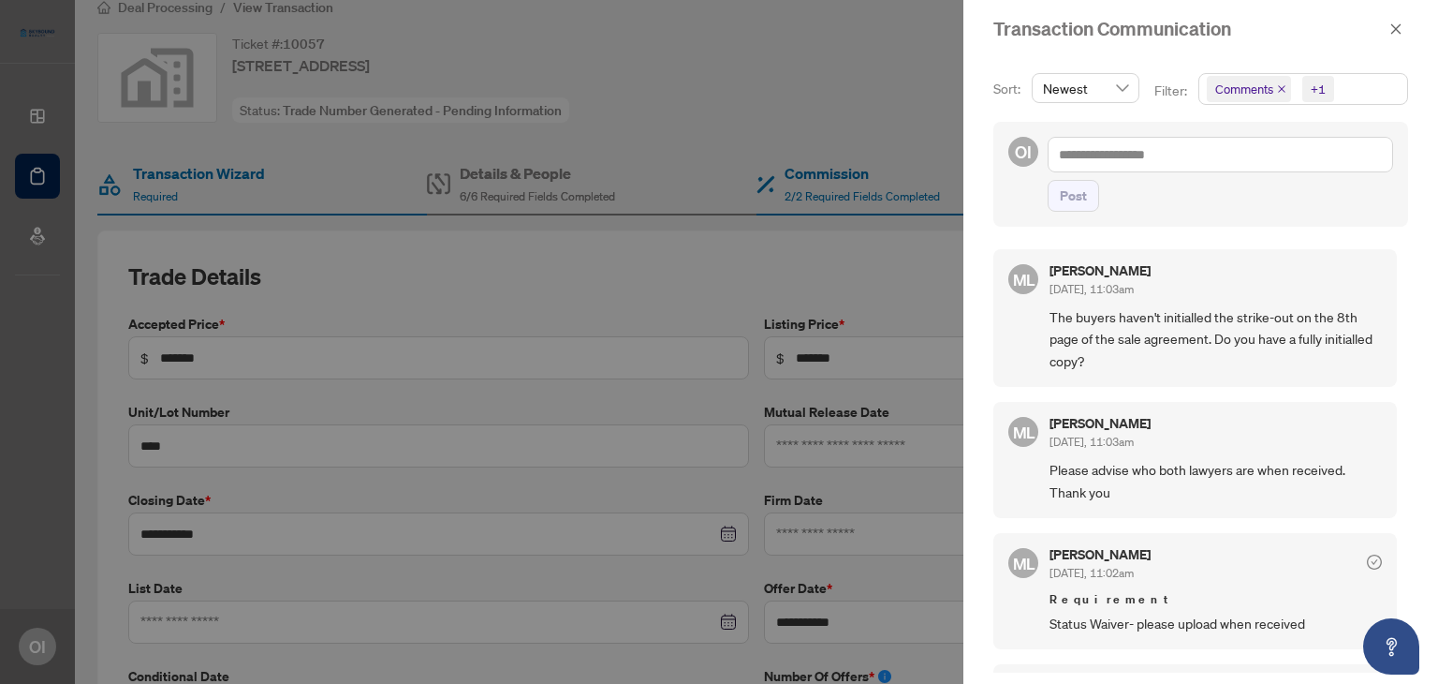
drag, startPoint x: 1404, startPoint y: 288, endPoint x: 1407, endPoint y: 303, distance: 15.4
click at [1407, 303] on div "Sort: Newest Filter: Comments +1 OI Post ML [PERSON_NAME] [DATE], 11:03am The b…" at bounding box center [1201, 371] width 475 height 626
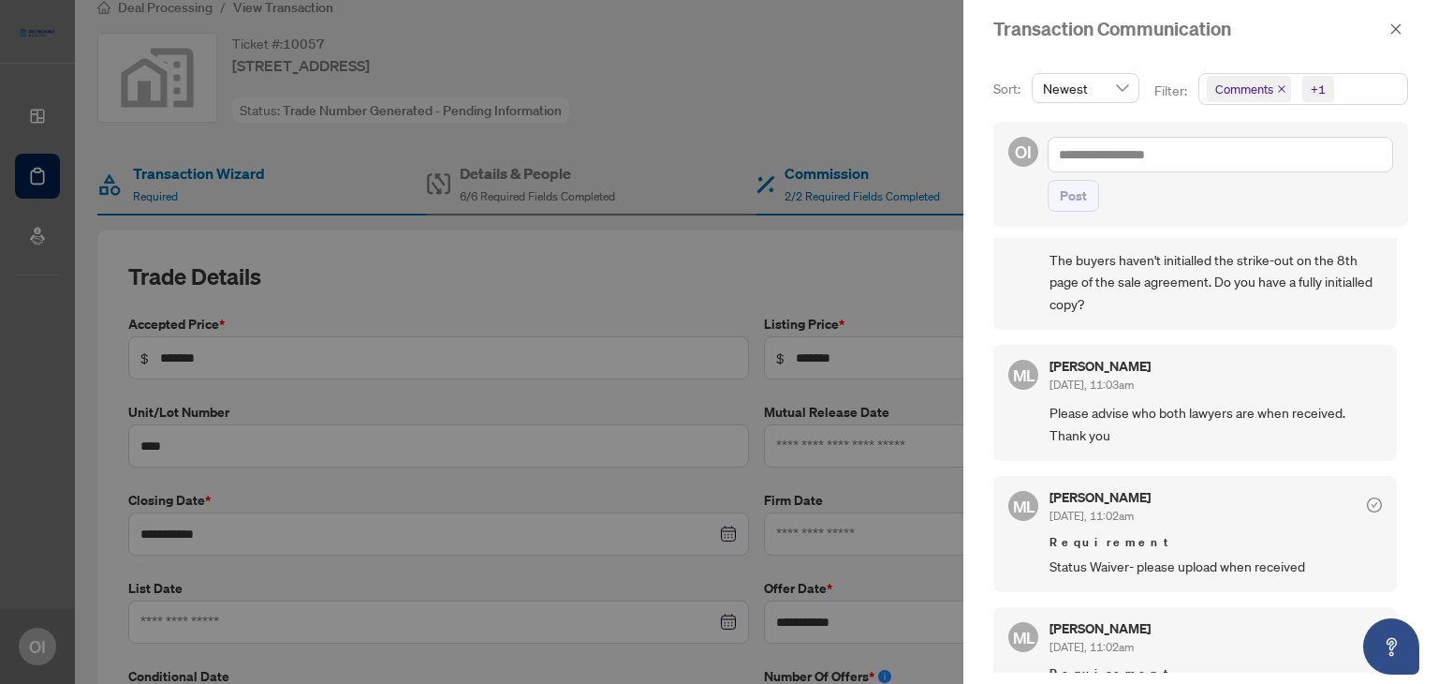
scroll to position [0, 0]
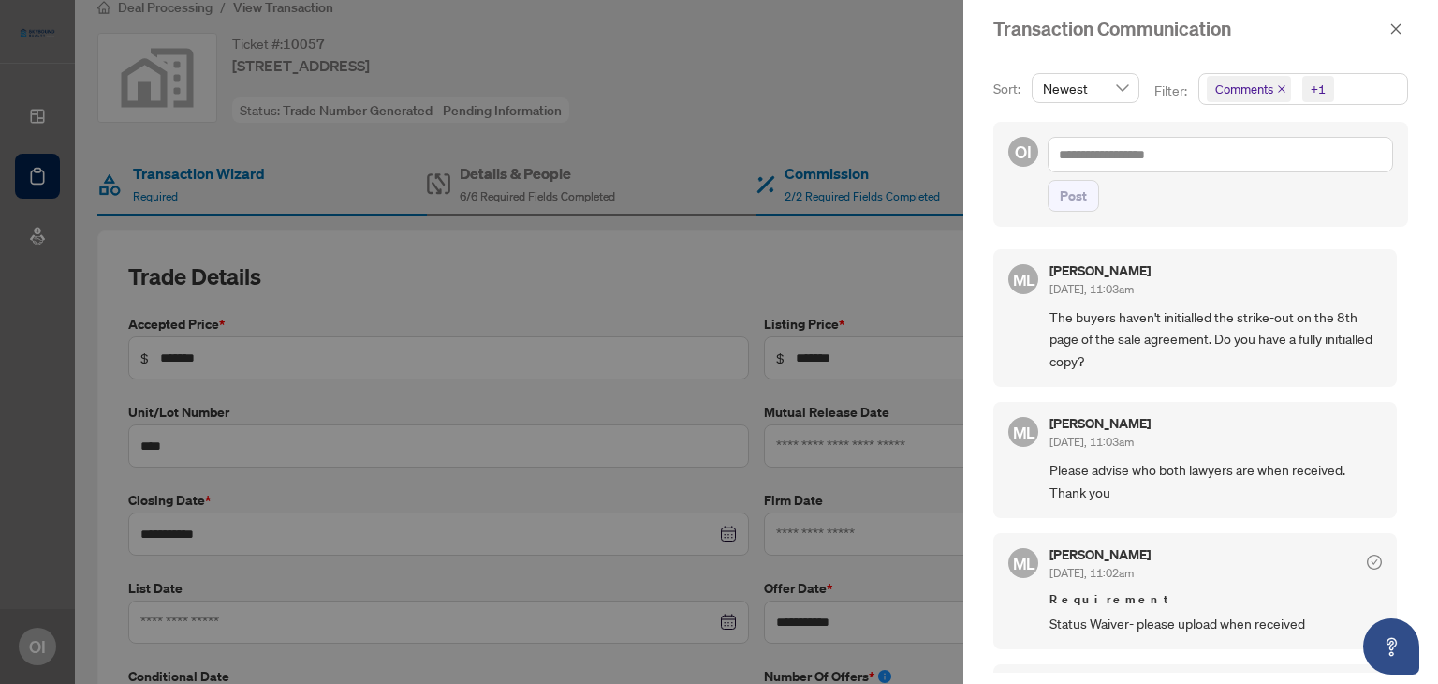
click at [869, 113] on div at bounding box center [719, 342] width 1438 height 684
click at [939, 170] on div at bounding box center [719, 342] width 1438 height 684
click at [1393, 33] on icon "close" at bounding box center [1396, 28] width 13 height 13
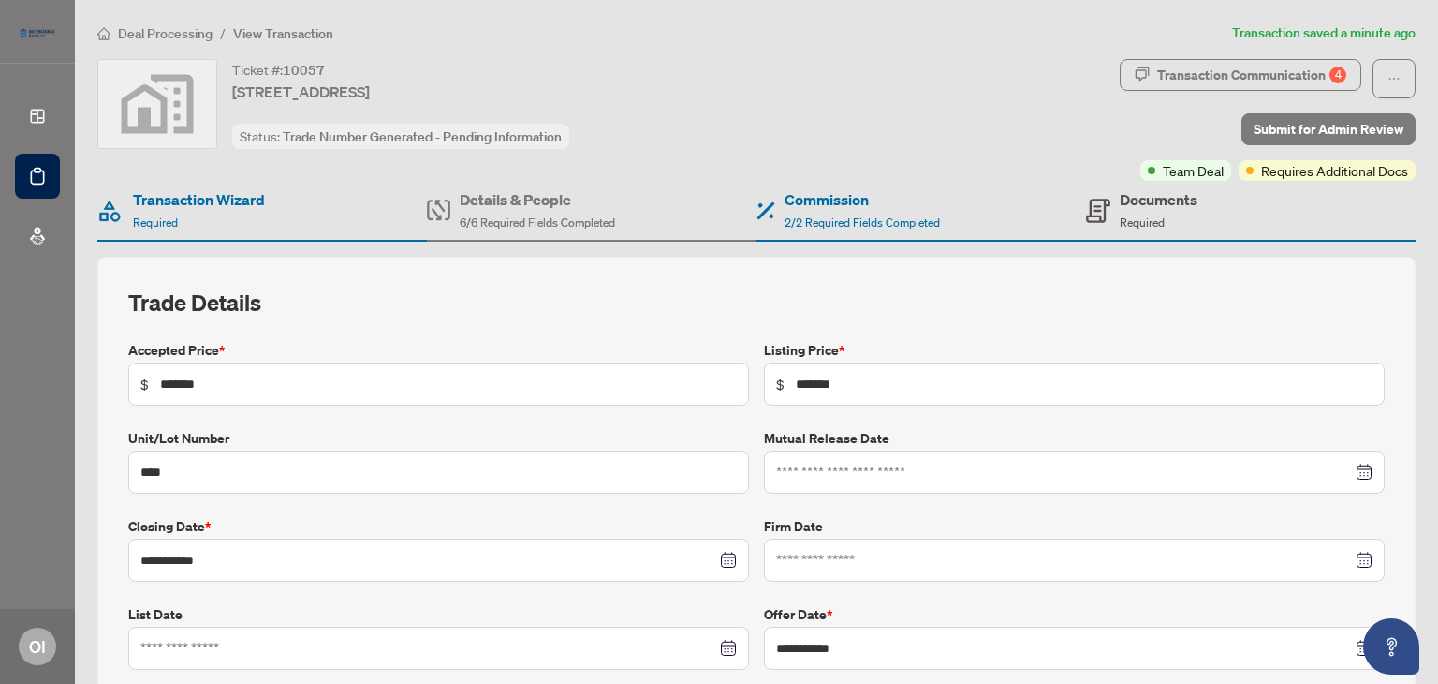
click at [1120, 222] on span "Required" at bounding box center [1142, 222] width 45 height 14
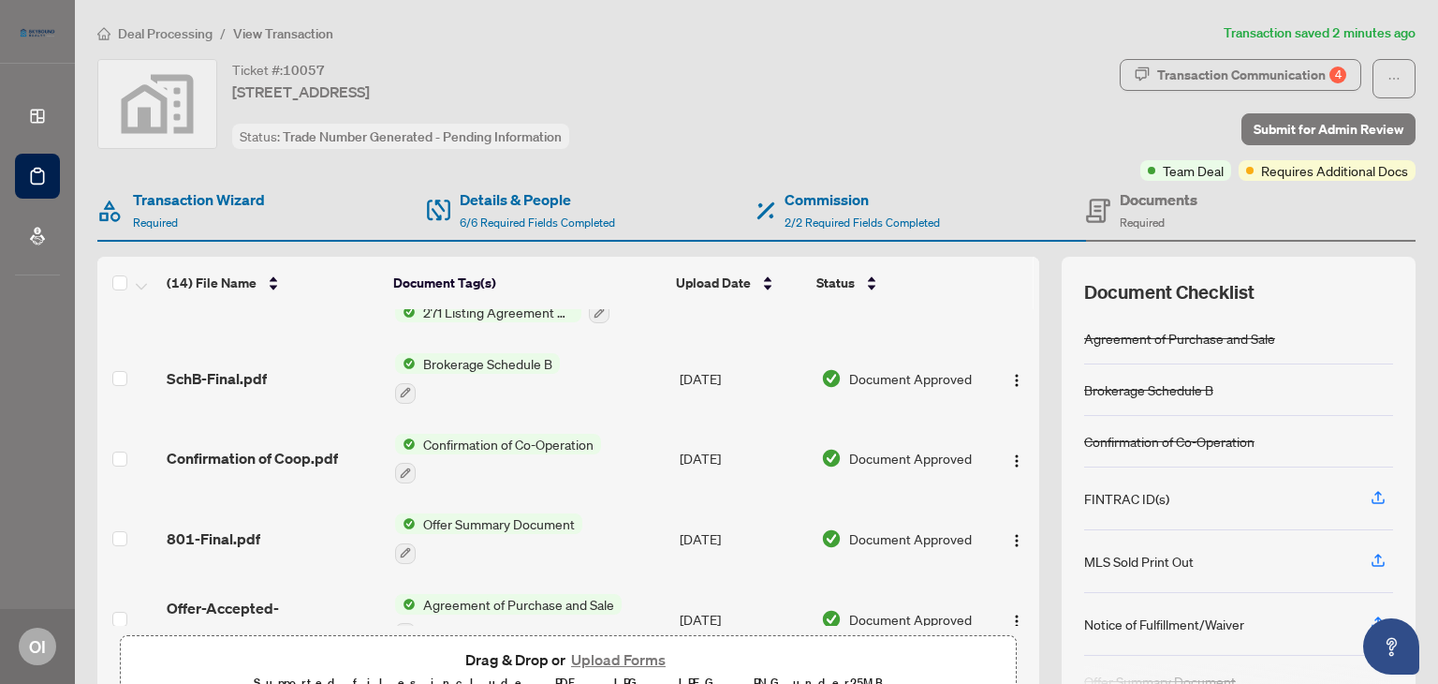
scroll to position [413, 0]
